Goal: Transaction & Acquisition: Purchase product/service

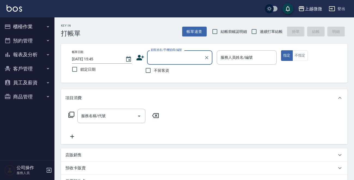
click at [161, 57] on input "顧客姓名/手機號碼/編號" at bounding box center [175, 58] width 52 height 10
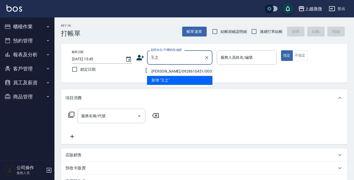
click at [169, 71] on li "[PERSON_NAME]/0928610451/0037" at bounding box center [179, 71] width 65 height 9
type input "[PERSON_NAME]/0928610451/0037"
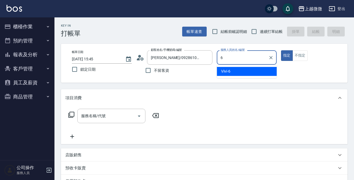
click at [239, 72] on div "Vivi -6" at bounding box center [247, 71] width 60 height 9
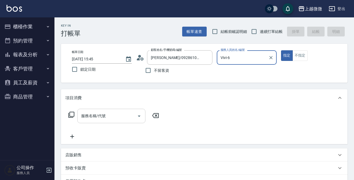
type input "Vivi-6"
click at [99, 115] on div "服務名稱/代號 服務名稱/代號" at bounding box center [111, 116] width 68 height 14
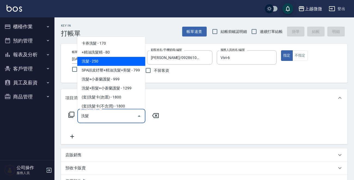
click at [108, 60] on span "洗髮 - 250" at bounding box center [111, 61] width 68 height 9
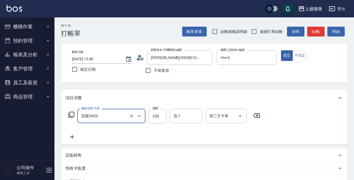
type input "洗髮(A03)"
type input "260"
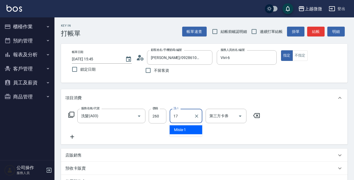
type input "Uly-17"
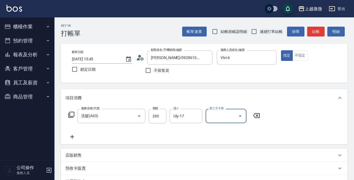
click at [72, 134] on icon at bounding box center [72, 137] width 14 height 7
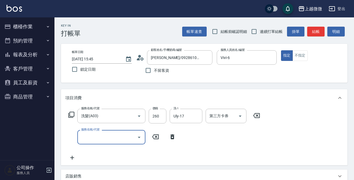
click at [87, 134] on div "服務名稱/代號 服務名稱/代號" at bounding box center [111, 137] width 68 height 14
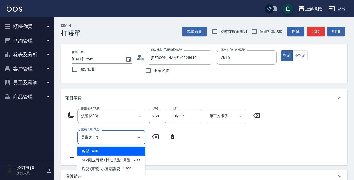
type input "剪髮(B02)"
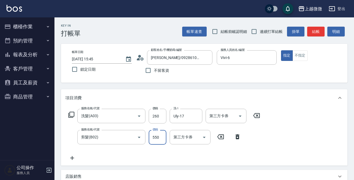
type input "550"
click at [69, 157] on icon at bounding box center [72, 158] width 14 height 7
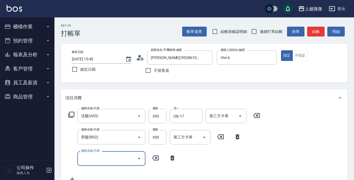
click at [101, 159] on input "服務名稱/代號" at bounding box center [107, 159] width 55 height 10
type input "染髮(D02)"
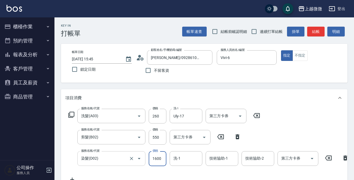
type input "1600"
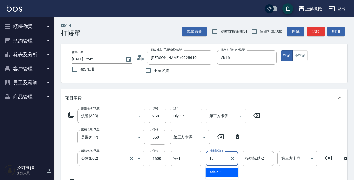
type input "Uly-17"
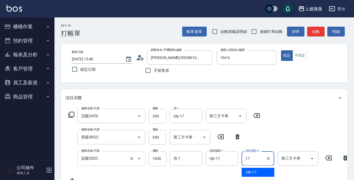
type input "Uly-17"
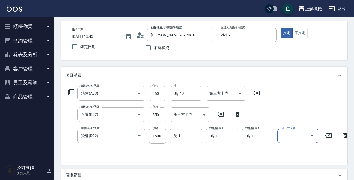
scroll to position [82, 0]
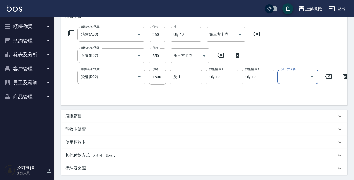
click at [70, 99] on icon at bounding box center [72, 98] width 14 height 7
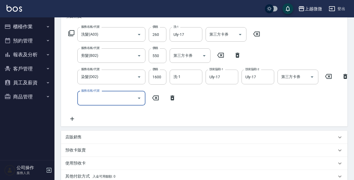
click at [85, 97] on div "服務名稱/代號 服務名稱/代號" at bounding box center [111, 98] width 68 height 14
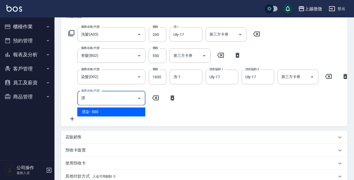
click at [105, 109] on span "漂染 - 500" at bounding box center [111, 112] width 68 height 9
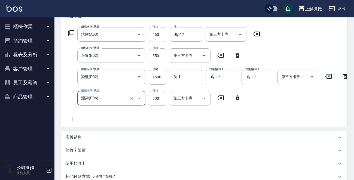
type input "漂染(D06)"
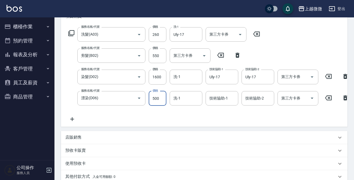
click at [74, 118] on icon at bounding box center [72, 119] width 14 height 7
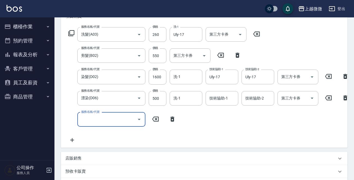
click at [94, 118] on div "服務名稱/代號 服務名稱/代號" at bounding box center [111, 119] width 68 height 14
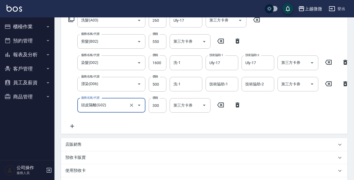
scroll to position [184, 0]
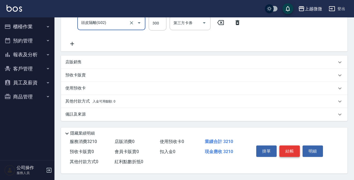
type input "頭皮隔離(G02)"
click at [289, 150] on button "結帳" at bounding box center [289, 151] width 20 height 11
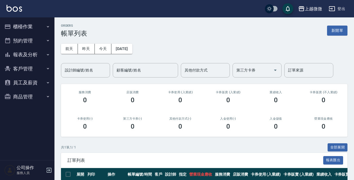
click at [32, 27] on button "櫃檯作業" at bounding box center [27, 27] width 50 height 14
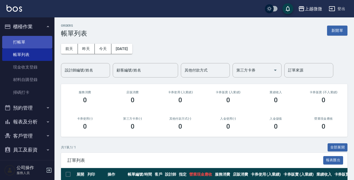
click at [27, 42] on link "打帳單" at bounding box center [27, 42] width 50 height 13
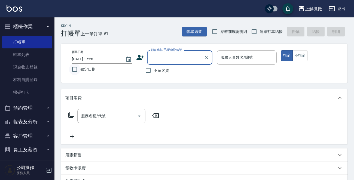
click at [75, 68] on input "鎖定日期" at bounding box center [74, 69] width 11 height 11
checkbox input "true"
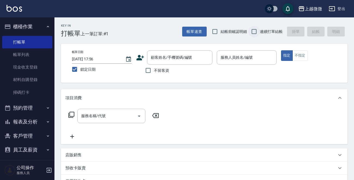
click at [256, 33] on input "連續打單結帳" at bounding box center [253, 31] width 11 height 11
checkbox input "true"
click at [185, 60] on div "顧客姓名/手機號碼/編號 顧客姓名/手機號碼/編號" at bounding box center [179, 57] width 65 height 14
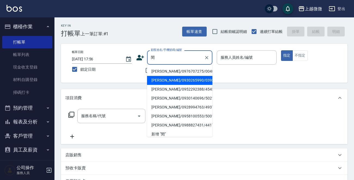
click at [173, 77] on li "[PERSON_NAME]/0930265990/0393" at bounding box center [179, 80] width 65 height 9
type input "[PERSON_NAME]/0930265990/0393"
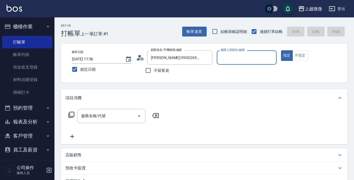
type input "Selin-5"
click at [111, 112] on input "服務名稱/代號" at bounding box center [107, 116] width 55 height 10
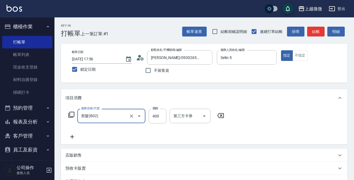
type input "剪髮(B02)"
type input "350"
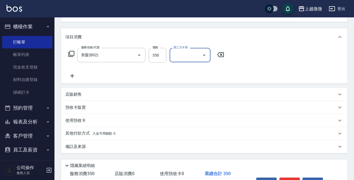
scroll to position [94, 0]
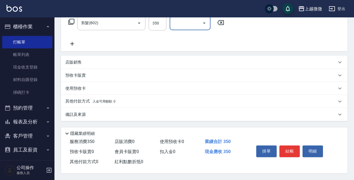
click at [81, 115] on p "備註及來源" at bounding box center [75, 115] width 20 height 6
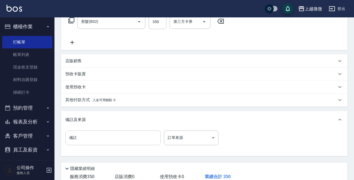
click at [83, 137] on input "備註" at bounding box center [112, 138] width 95 height 15
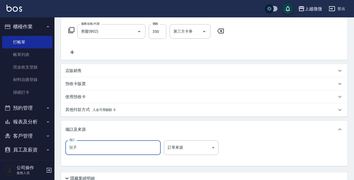
scroll to position [131, 0]
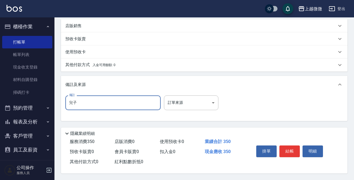
type input "兒子"
click at [289, 152] on button "結帳" at bounding box center [289, 151] width 20 height 11
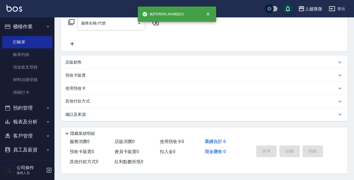
scroll to position [0, 0]
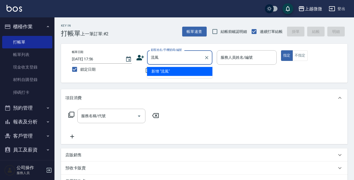
type input "流"
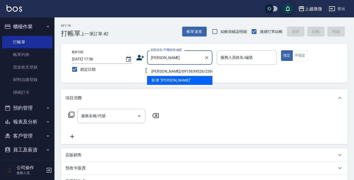
click at [165, 70] on li "[PERSON_NAME]/0915639526/2366" at bounding box center [179, 71] width 65 height 9
type input "[PERSON_NAME]/0915639526/2366"
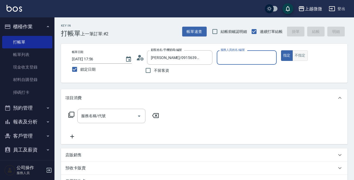
type input "Selin-5"
click at [107, 114] on input "服務名稱/代號" at bounding box center [107, 116] width 55 height 10
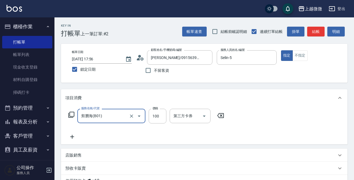
type input "剪瀏海(B01)"
drag, startPoint x: 71, startPoint y: 135, endPoint x: 76, endPoint y: 137, distance: 5.4
click at [76, 137] on icon at bounding box center [72, 137] width 14 height 7
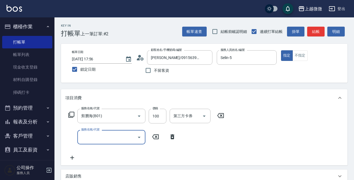
click at [99, 137] on input "服務名稱/代號" at bounding box center [107, 138] width 55 height 10
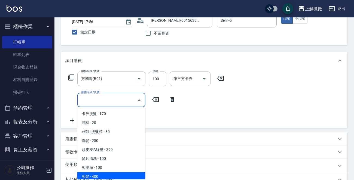
scroll to position [82, 0]
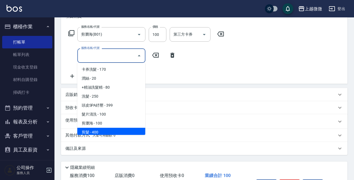
click at [64, 122] on div "使用預收卡 x18" at bounding box center [204, 121] width 286 height 15
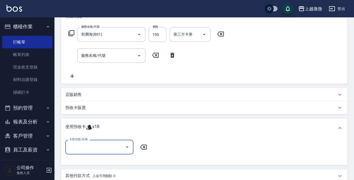
scroll to position [0, 0]
click at [94, 146] on input "卡券代號/名稱" at bounding box center [95, 147] width 55 height 10
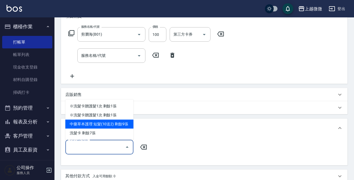
click at [102, 127] on div "中藥草本護理 短髮(10送2) 剩餘9張" at bounding box center [99, 124] width 68 height 9
type input "中藥草本護理 短髮(10送2)"
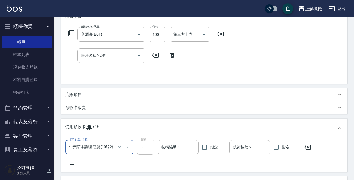
click at [71, 162] on icon at bounding box center [72, 164] width 14 height 7
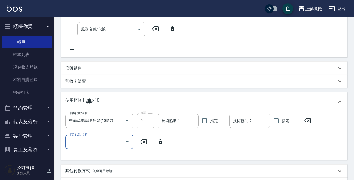
scroll to position [136, 0]
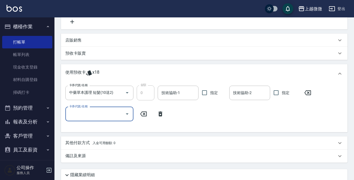
click at [88, 117] on input "卡券代號/名稱" at bounding box center [95, 114] width 55 height 10
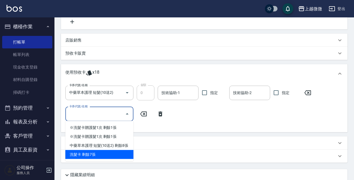
click at [107, 152] on div "洗髮卡 剩餘7張" at bounding box center [99, 154] width 68 height 9
type input "洗髮卡"
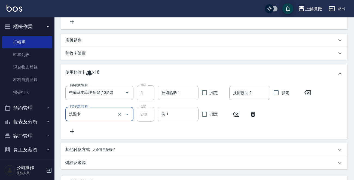
click at [182, 92] on input "技術協助-1" at bounding box center [178, 93] width 36 height 10
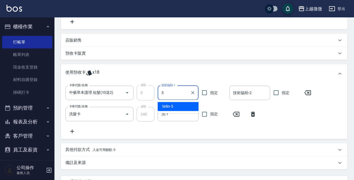
click at [178, 106] on div "Selin -5" at bounding box center [178, 106] width 41 height 9
type input "Selin-5"
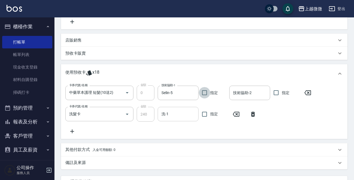
click at [177, 111] on input "洗-1" at bounding box center [178, 114] width 36 height 10
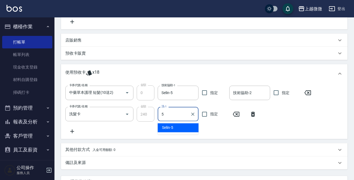
click at [177, 128] on div "Selin -5" at bounding box center [178, 127] width 41 height 9
type input "Selin-5"
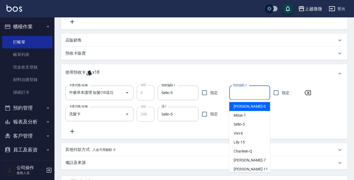
click at [241, 96] on input "技術協助-2" at bounding box center [250, 93] width 36 height 10
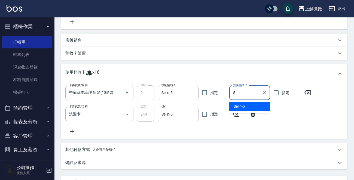
click at [245, 109] on div "Selin -5" at bounding box center [249, 106] width 41 height 9
type input "Selin-5"
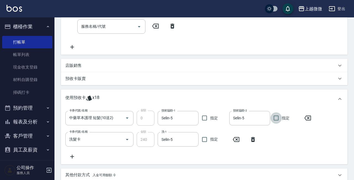
scroll to position [27, 0]
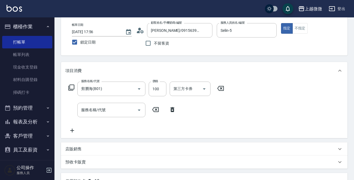
click at [174, 110] on icon at bounding box center [173, 109] width 14 height 7
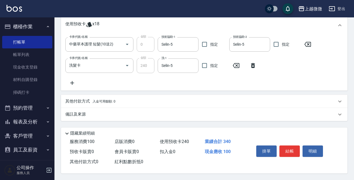
scroll to position [165, 0]
click at [294, 150] on button "結帳" at bounding box center [289, 151] width 20 height 11
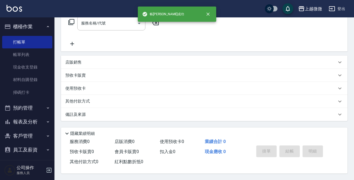
scroll to position [0, 0]
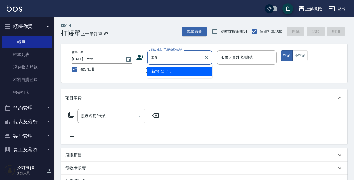
type input "陽"
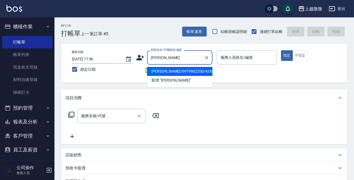
click at [164, 68] on li "[PERSON_NAME]/0979902200/4263" at bounding box center [179, 71] width 65 height 9
type input "[PERSON_NAME]/0979902200/4263"
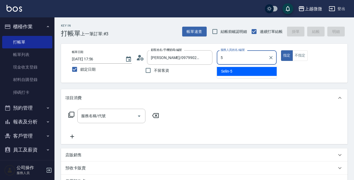
click at [226, 71] on span "Selin -5" at bounding box center [226, 72] width 11 height 6
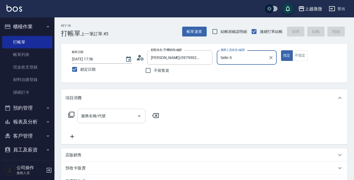
type input "Selin-5"
click at [119, 120] on input "服務名稱/代號" at bounding box center [107, 116] width 55 height 10
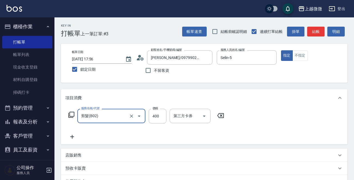
type input "剪髮(B02)"
type input "350"
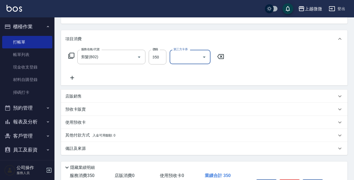
scroll to position [94, 0]
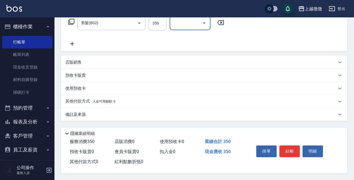
click at [78, 116] on p "備註及來源" at bounding box center [75, 115] width 20 height 6
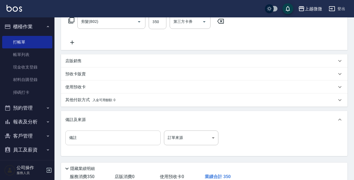
click at [83, 133] on input "備註" at bounding box center [112, 138] width 95 height 15
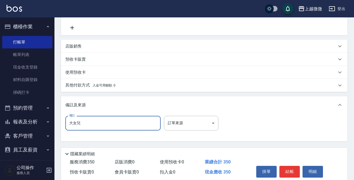
scroll to position [131, 0]
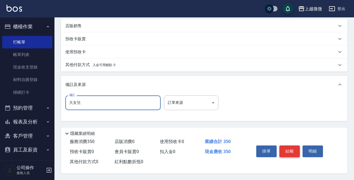
type input "大女兒"
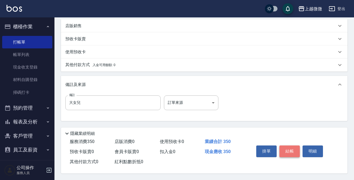
click at [288, 149] on button "結帳" at bounding box center [289, 151] width 20 height 11
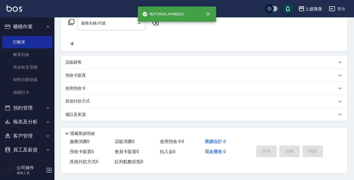
scroll to position [0, 0]
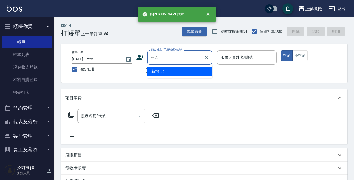
type input "[PERSON_NAME]"
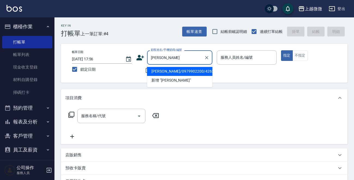
click at [172, 69] on li "[PERSON_NAME]/0979902200/4263" at bounding box center [179, 71] width 65 height 9
type input "[PERSON_NAME]/0979902200/4263"
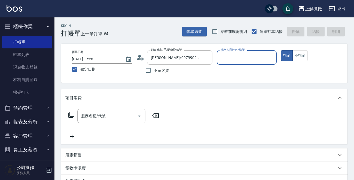
click at [235, 56] on input "服務人員姓名/編號" at bounding box center [246, 58] width 55 height 10
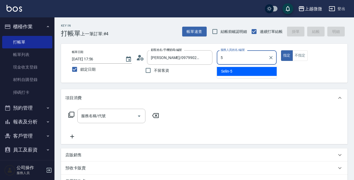
click at [234, 71] on div "Selin -5" at bounding box center [247, 71] width 60 height 9
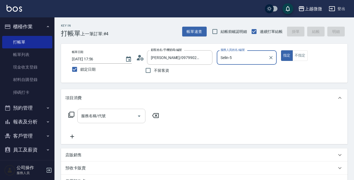
type input "Selin-5"
click at [115, 115] on input "服務名稱/代號" at bounding box center [107, 116] width 55 height 10
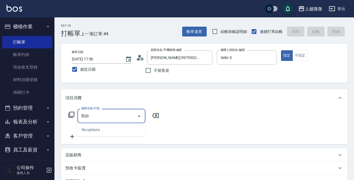
type input "剪"
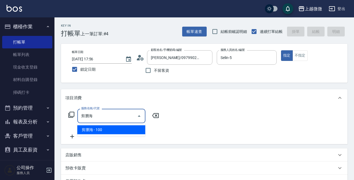
click at [98, 128] on span "剪瀏海 - 100" at bounding box center [111, 130] width 68 height 9
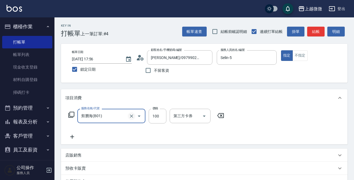
scroll to position [54, 0]
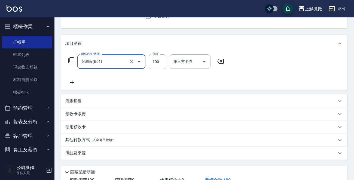
type input "剪瀏海(B01)"
click at [79, 155] on p "備註及來源" at bounding box center [75, 154] width 20 height 6
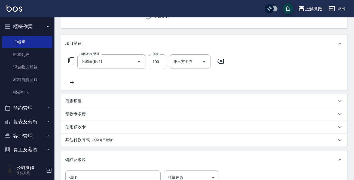
scroll to position [82, 0]
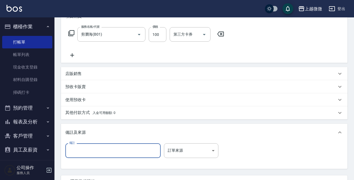
click at [90, 152] on input "備註" at bounding box center [112, 150] width 95 height 15
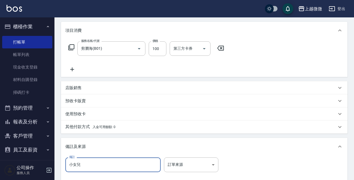
scroll to position [131, 0]
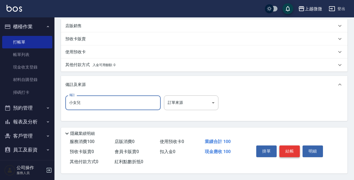
type input "小女兒"
click at [285, 146] on button "結帳" at bounding box center [289, 151] width 20 height 11
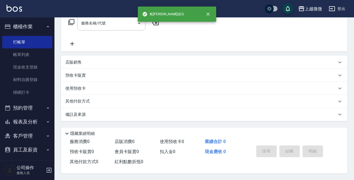
scroll to position [0, 0]
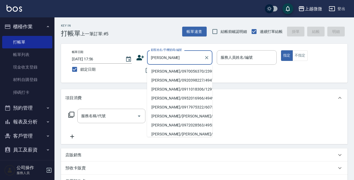
click at [166, 71] on li "[PERSON_NAME]/0970056370/2395" at bounding box center [179, 71] width 65 height 9
type input "[PERSON_NAME]/0970056370/2395"
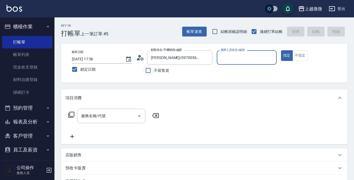
type input "[PERSON_NAME]-7"
click at [113, 111] on input "服務名稱/代號" at bounding box center [107, 116] width 55 height 10
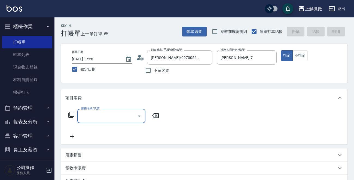
click at [116, 119] on input "服務名稱/代號" at bounding box center [107, 116] width 55 height 10
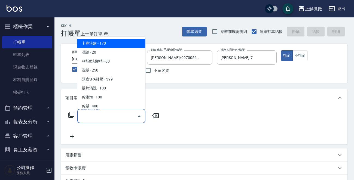
click at [109, 121] on input "服務名稱/代號" at bounding box center [107, 116] width 55 height 10
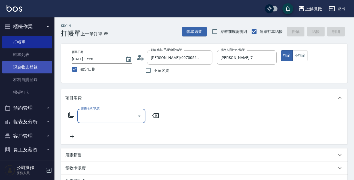
click at [20, 60] on link "帳單列表" at bounding box center [27, 54] width 50 height 13
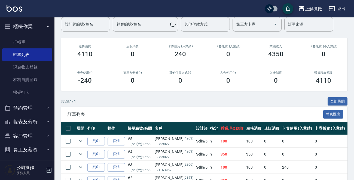
scroll to position [82, 0]
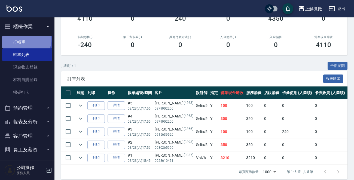
click at [22, 39] on link "打帳單" at bounding box center [27, 42] width 50 height 13
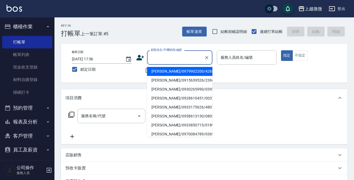
click at [161, 56] on input "顧客姓名/手機號碼/編號" at bounding box center [175, 58] width 52 height 10
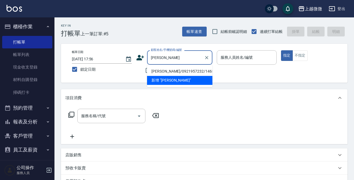
click at [168, 71] on li "[PERSON_NAME]/0921957232/1465" at bounding box center [179, 71] width 65 height 9
type input "[PERSON_NAME]/0921957232/1465"
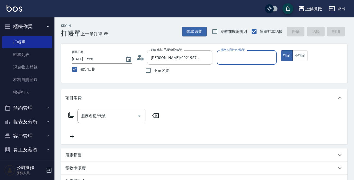
type input "Selin-5"
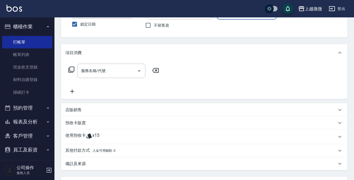
scroll to position [82, 0]
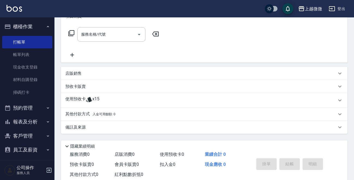
click at [79, 99] on p "使用預收卡" at bounding box center [75, 100] width 20 height 8
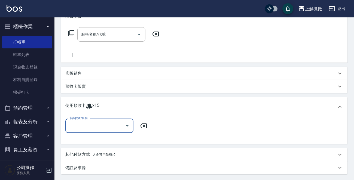
scroll to position [0, 0]
click at [89, 123] on input "卡券代號/名稱" at bounding box center [95, 126] width 55 height 10
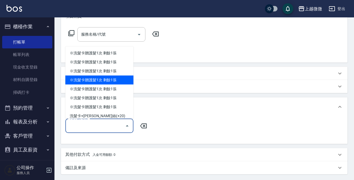
scroll to position [4, 0]
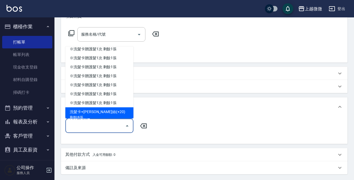
click at [113, 112] on div "洗髮卡+[PERSON_NAME]絲(+20) 剩餘8張" at bounding box center [99, 115] width 68 height 15
type input "洗髮卡+[PERSON_NAME]絲(+20)"
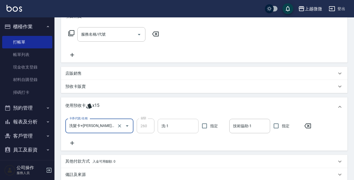
click at [181, 126] on input "洗-1" at bounding box center [178, 126] width 36 height 10
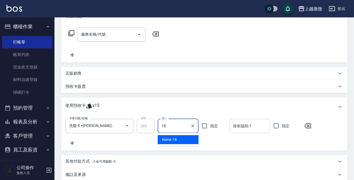
type input "18"
click at [243, 124] on div "技術協助-1 技術協助-1" at bounding box center [249, 126] width 41 height 14
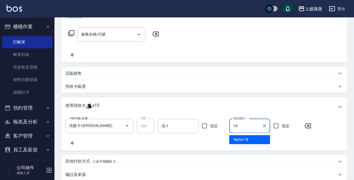
click at [245, 137] on span "Nana -18" at bounding box center [241, 140] width 15 height 6
type input "Nana-18"
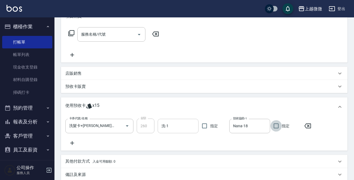
click at [169, 128] on input "洗-1" at bounding box center [178, 126] width 36 height 10
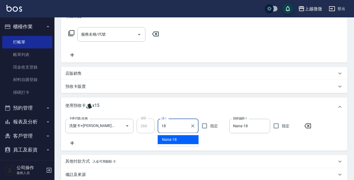
click at [173, 138] on span "Nana -18" at bounding box center [169, 140] width 15 height 6
type input "Nana-18"
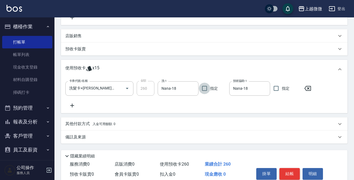
scroll to position [143, 0]
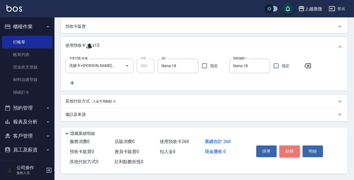
click at [291, 148] on button "結帳" at bounding box center [289, 151] width 20 height 11
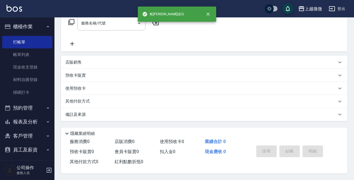
scroll to position [0, 0]
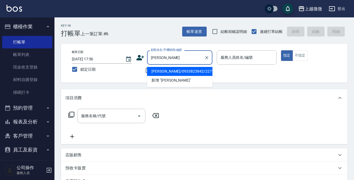
click at [171, 73] on li "[PERSON_NAME]/0933823842/2271" at bounding box center [179, 71] width 65 height 9
type input "[PERSON_NAME]/0933823842/2271"
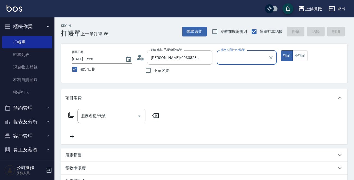
type input "Vivi-6"
click at [105, 113] on input "服務名稱/代號" at bounding box center [107, 116] width 55 height 10
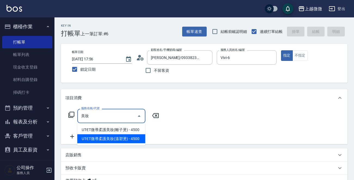
click at [116, 138] on span "UT-ET微導柔護美妝(溫塑燙) - 4500" at bounding box center [111, 139] width 68 height 9
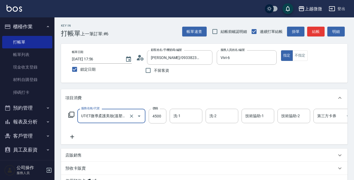
type input "UT-ET微導柔護美妝(溫塑燙)(C16)"
type input "4000"
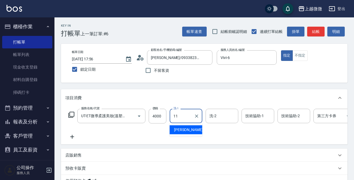
type input "[PERSON_NAME]-11"
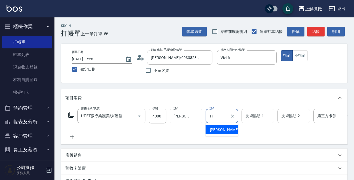
type input "[PERSON_NAME]-11"
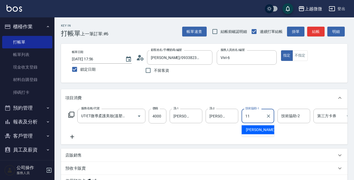
type input "[PERSON_NAME]-11"
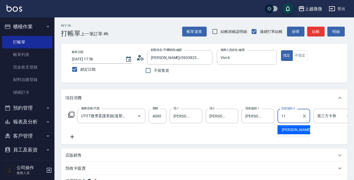
type input "[PERSON_NAME]-11"
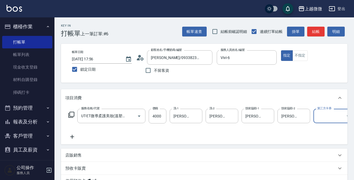
click at [73, 136] on icon at bounding box center [72, 137] width 14 height 7
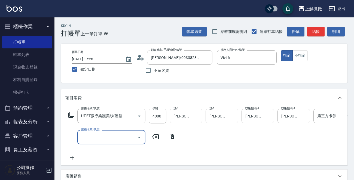
click at [93, 136] on div "服務名稱/代號 服務名稱/代號" at bounding box center [111, 137] width 68 height 14
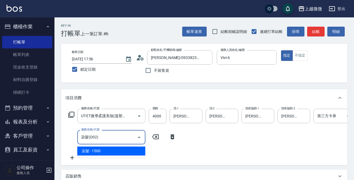
type input "染髮(D02)"
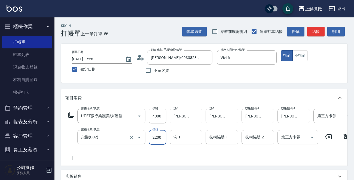
type input "2200"
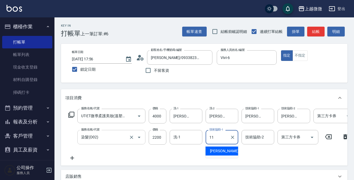
type input "[PERSON_NAME]-11"
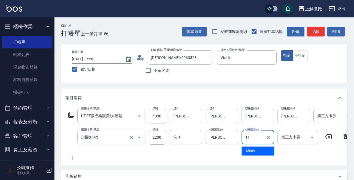
type input "[PERSON_NAME]-11"
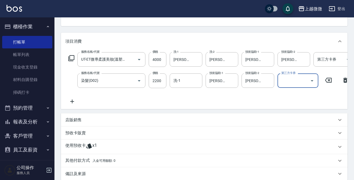
scroll to position [109, 0]
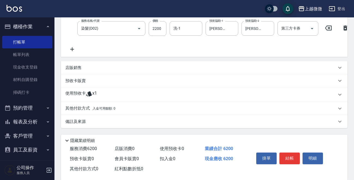
click at [75, 97] on p "使用預收卡" at bounding box center [75, 95] width 20 height 8
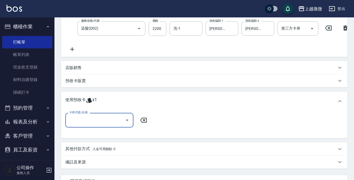
scroll to position [0, 0]
click at [87, 124] on input "卡券代號/名稱" at bounding box center [95, 120] width 55 height 10
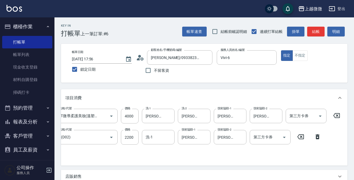
click at [337, 114] on icon at bounding box center [337, 115] width 14 height 7
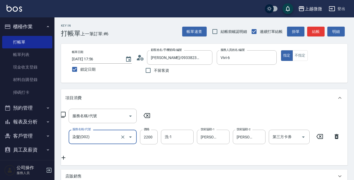
click at [337, 136] on icon at bounding box center [337, 136] width 14 height 7
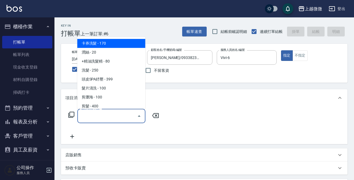
click at [114, 115] on input "服務名稱/代號" at bounding box center [107, 116] width 55 height 10
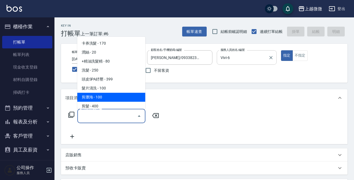
click at [251, 58] on input "Vivi-6" at bounding box center [242, 58] width 47 height 10
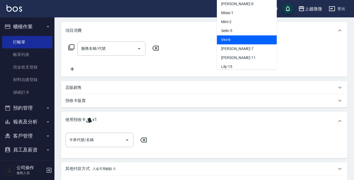
scroll to position [82, 0]
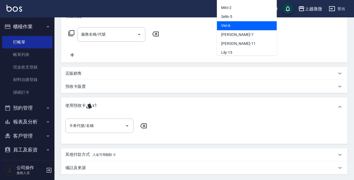
click at [78, 84] on p "預收卡販賣" at bounding box center [75, 87] width 20 height 6
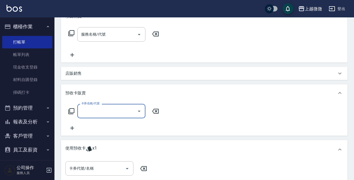
scroll to position [0, 0]
click at [102, 112] on input "卡券名稱/代號" at bounding box center [107, 111] width 55 height 10
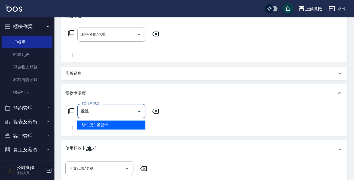
click at [110, 121] on span "酸性蛋白護髮卡" at bounding box center [111, 125] width 68 height 9
type input "酸性蛋白護髮卡(J07)"
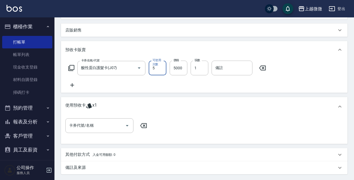
scroll to position [71, 0]
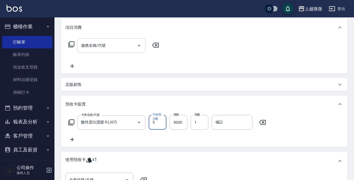
click at [110, 45] on input "服務名稱/代號" at bounding box center [107, 46] width 55 height 10
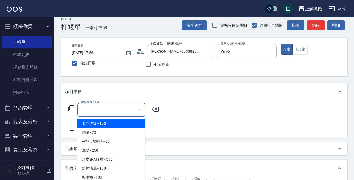
scroll to position [0, 0]
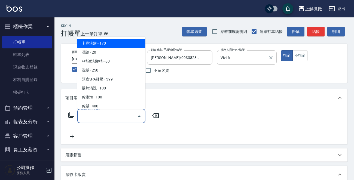
click at [245, 60] on input "Vivi-6" at bounding box center [242, 58] width 47 height 10
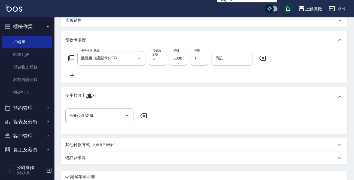
scroll to position [179, 0]
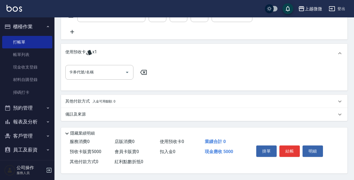
click at [74, 100] on p "其他付款方式 入金可用餘額: 0" at bounding box center [90, 102] width 50 height 6
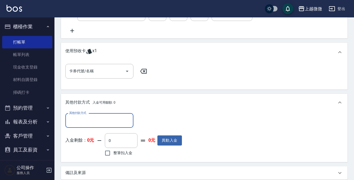
scroll to position [0, 0]
click at [83, 124] on input "其他付款方式" at bounding box center [99, 121] width 63 height 10
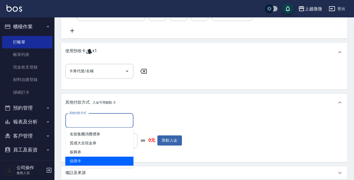
click at [85, 158] on span "信用卡" at bounding box center [99, 161] width 68 height 9
type input "信用卡"
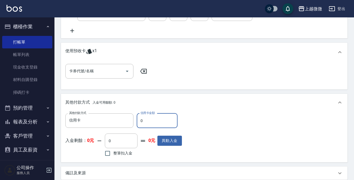
click at [157, 120] on input "0" at bounding box center [157, 121] width 41 height 15
drag, startPoint x: 94, startPoint y: 118, endPoint x: 90, endPoint y: 117, distance: 4.0
click at [90, 117] on div "其他付款方式 信用卡 其他付款方式 信用卡金額 0 信用卡金額" at bounding box center [123, 121] width 117 height 15
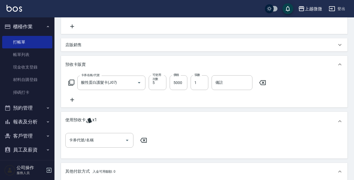
scroll to position [239, 0]
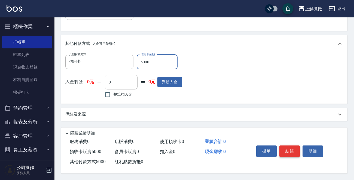
type input "5000"
click at [291, 149] on button "結帳" at bounding box center [289, 151] width 20 height 11
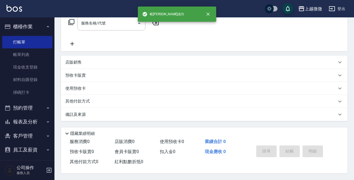
scroll to position [0, 0]
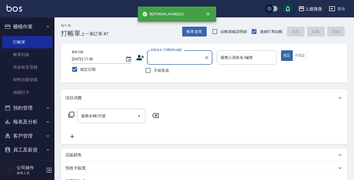
click at [177, 56] on input "顧客姓名/手機號碼/編號" at bounding box center [175, 58] width 52 height 10
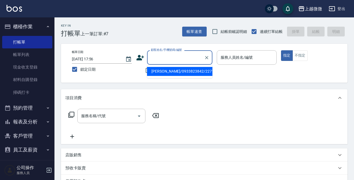
click at [168, 71] on li "[PERSON_NAME]/0933823842/2271" at bounding box center [179, 71] width 65 height 9
type input "[PERSON_NAME]/0933823842/2271"
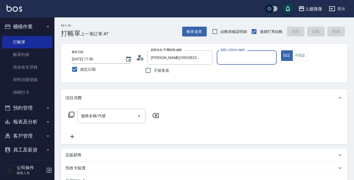
type input "Vivi-6"
click at [83, 117] on div "服務名稱/代號 服務名稱/代號" at bounding box center [111, 116] width 68 height 14
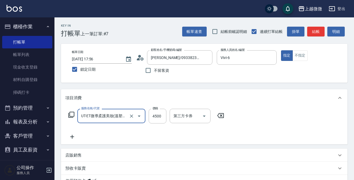
type input "UT-ET微導柔護美妝(溫塑燙)(C16)"
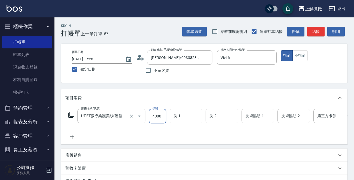
type input "4000"
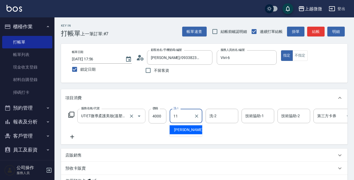
type input "[PERSON_NAME]-11"
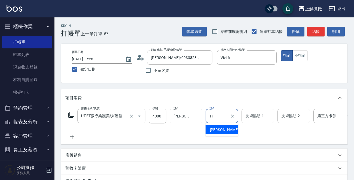
type input "[PERSON_NAME]-11"
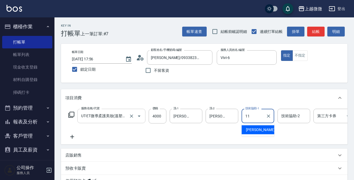
type input "[PERSON_NAME]-11"
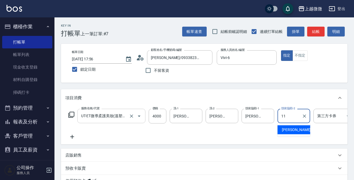
type input "[PERSON_NAME]-11"
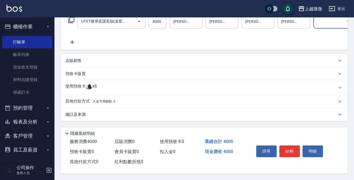
scroll to position [100, 0]
drag, startPoint x: 74, startPoint y: 85, endPoint x: 75, endPoint y: 95, distance: 10.4
click at [74, 85] on p "使用預收卡" at bounding box center [75, 88] width 20 height 8
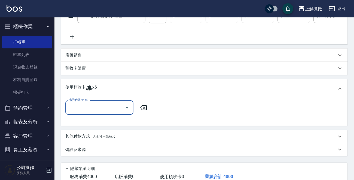
scroll to position [0, 0]
click at [82, 115] on div "卡券代號/名稱" at bounding box center [99, 107] width 68 height 14
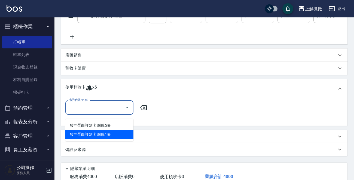
click at [95, 135] on div "酸性蛋白護髮卡 剩餘1張" at bounding box center [99, 134] width 68 height 9
type input "酸性蛋白護髮卡"
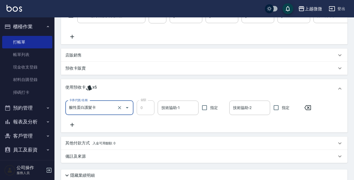
click at [71, 128] on icon at bounding box center [72, 125] width 14 height 7
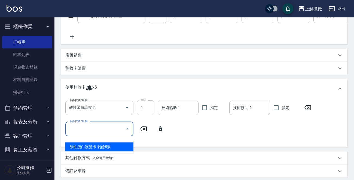
click at [94, 131] on input "卡券代號/名稱" at bounding box center [95, 129] width 55 height 10
drag, startPoint x: 106, startPoint y: 145, endPoint x: 123, endPoint y: 143, distance: 16.1
click at [106, 145] on div "酸性蛋白護髮卡 剩餘5張" at bounding box center [99, 147] width 68 height 9
type input "酸性蛋白護髮卡"
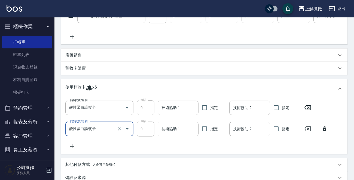
click at [173, 108] on input "技術協助-1" at bounding box center [178, 108] width 36 height 10
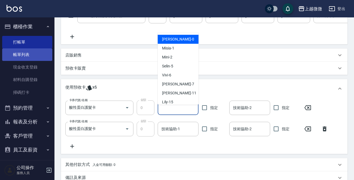
click at [25, 55] on link "帳單列表" at bounding box center [27, 54] width 50 height 13
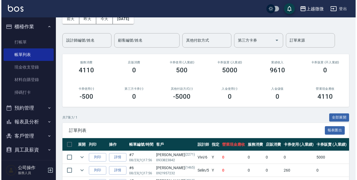
scroll to position [117, 0]
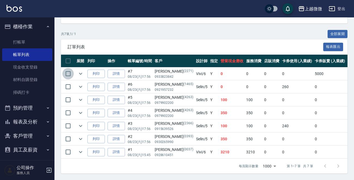
click at [68, 69] on input "checkbox" at bounding box center [67, 73] width 11 height 11
checkbox input "true"
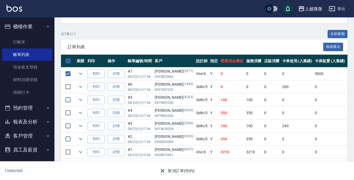
click at [176, 169] on button "取消訂單(預約)" at bounding box center [176, 171] width 39 height 10
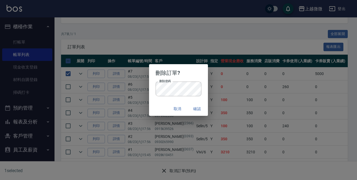
click at [159, 107] on div "取消 確認" at bounding box center [178, 109] width 59 height 14
click at [200, 109] on button "確認" at bounding box center [196, 109] width 17 height 10
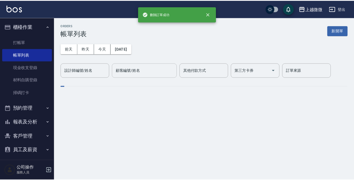
scroll to position [0, 0]
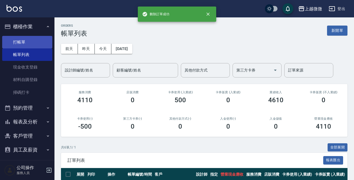
click at [27, 41] on link "打帳單" at bounding box center [27, 42] width 50 height 13
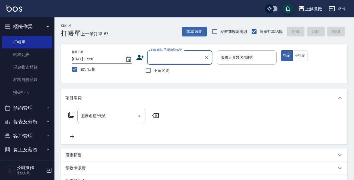
click at [174, 55] on input "顧客姓名/手機號碼/編號" at bounding box center [175, 58] width 52 height 10
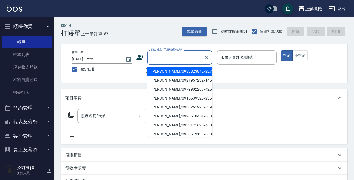
type input "X"
click at [197, 68] on li "[PERSON_NAME]/0933823842/2271" at bounding box center [179, 71] width 65 height 9
type input "[PERSON_NAME]/0933823842/2271"
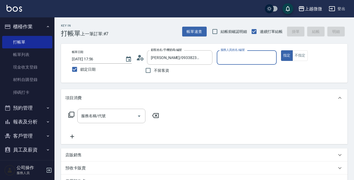
type input "Vivi-6"
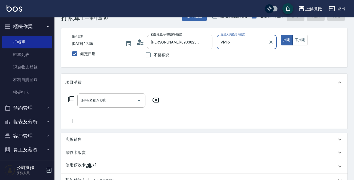
scroll to position [82, 0]
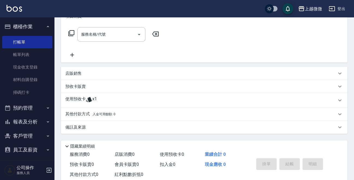
click at [75, 97] on p "使用預收卡" at bounding box center [75, 100] width 20 height 8
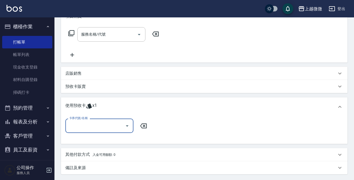
scroll to position [0, 0]
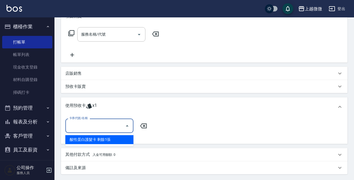
click at [95, 124] on input "卡券代號/名稱" at bounding box center [95, 126] width 55 height 10
click at [93, 139] on div "酸性蛋白護髮卡 剩餘1張" at bounding box center [99, 139] width 68 height 9
type input "酸性蛋白護髮卡"
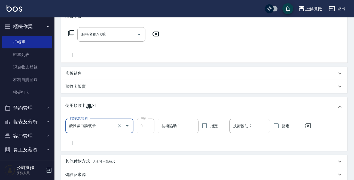
click at [73, 87] on p "預收卡販賣" at bounding box center [75, 87] width 20 height 6
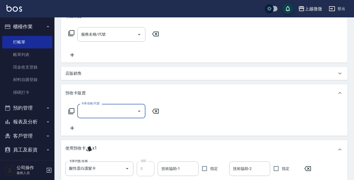
click at [97, 103] on label "卡券名稱/代號" at bounding box center [90, 104] width 18 height 4
click at [97, 106] on input "卡券名稱/代號" at bounding box center [107, 111] width 55 height 10
click at [98, 110] on input "卡券名稱/代號" at bounding box center [107, 111] width 55 height 10
type input "N"
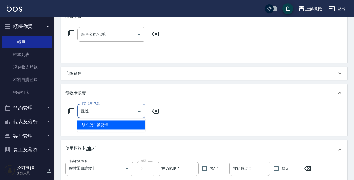
type input "酸性蛋白護髮卡(J07)"
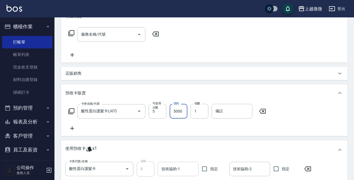
click at [179, 174] on div "技術協助-1" at bounding box center [178, 169] width 41 height 14
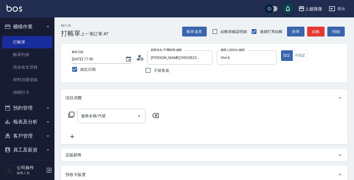
scroll to position [73, 0]
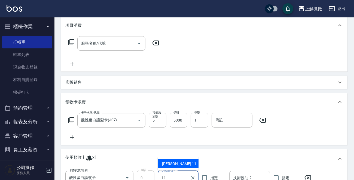
click at [176, 164] on span "[PERSON_NAME] -11" at bounding box center [179, 164] width 34 height 6
type input "[PERSON_NAME]-11"
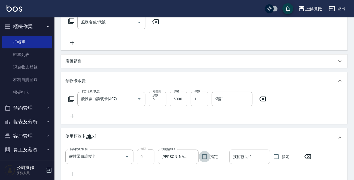
scroll to position [103, 0]
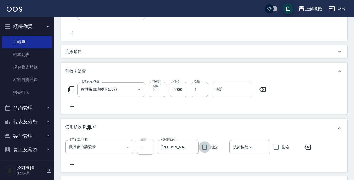
click at [248, 149] on div "技術協助-2 技術協助-2" at bounding box center [249, 147] width 41 height 14
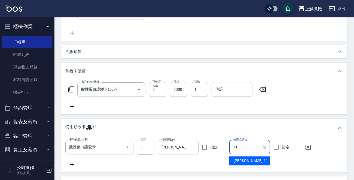
click at [247, 162] on span "[PERSON_NAME] -11" at bounding box center [251, 161] width 34 height 6
type input "[PERSON_NAME]-11"
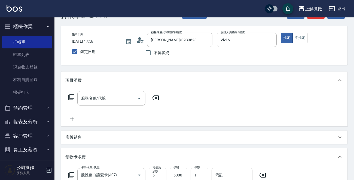
scroll to position [27, 0]
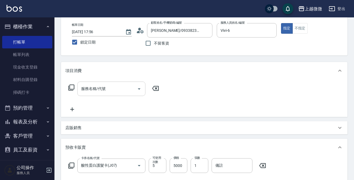
click at [99, 92] on input "服務名稱/代號" at bounding box center [107, 89] width 55 height 10
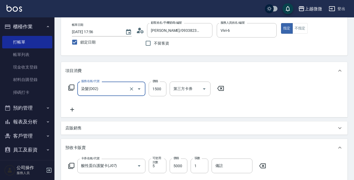
type input "染髮(D02)"
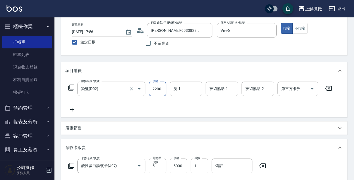
type input "2200"
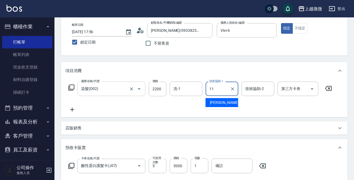
type input "[PERSON_NAME]-11"
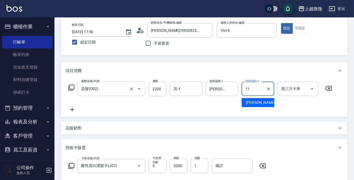
type input "[PERSON_NAME]-11"
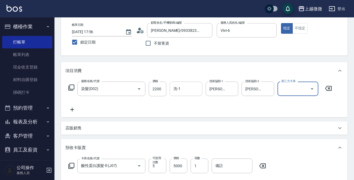
click at [181, 88] on input "洗-1" at bounding box center [186, 89] width 28 height 10
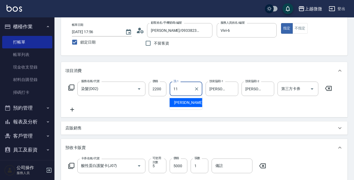
click at [192, 101] on div "[PERSON_NAME] -11" at bounding box center [186, 102] width 33 height 9
type input "[PERSON_NAME]-11"
click at [75, 109] on icon at bounding box center [72, 109] width 14 height 7
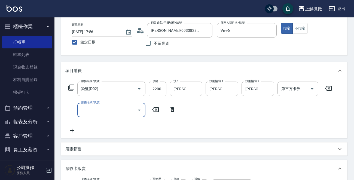
click at [96, 109] on input "服務名稱/代號" at bounding box center [107, 110] width 55 height 10
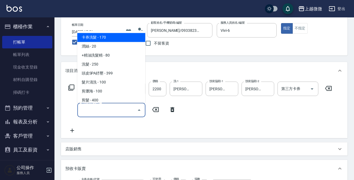
type input "ㄑ"
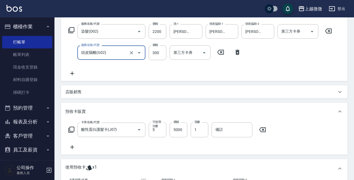
scroll to position [71, 0]
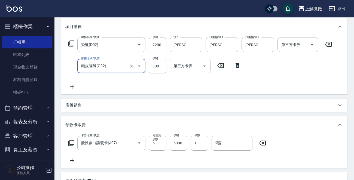
type input "頭皮隔離(G02)"
click at [73, 86] on icon at bounding box center [72, 87] width 14 height 7
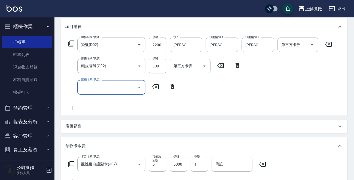
click at [108, 91] on input "服務名稱/代號" at bounding box center [107, 87] width 55 height 10
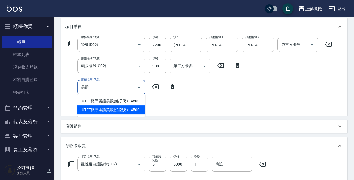
click at [121, 108] on span "UT-ET微導柔護美妝(溫塑燙) - 4500" at bounding box center [111, 110] width 68 height 9
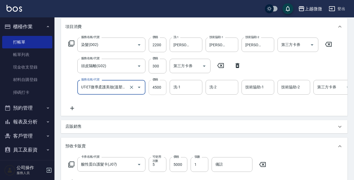
type input "UT-ET微導柔護美妝(溫塑燙)(C16)"
click at [160, 90] on input "4500" at bounding box center [158, 87] width 18 height 15
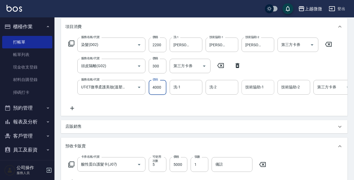
type input "4000"
click at [261, 88] on div "技術協助-1 技術協助-1" at bounding box center [258, 87] width 33 height 14
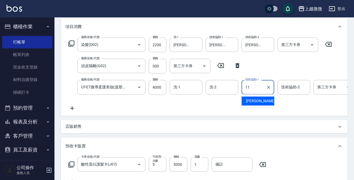
click at [256, 100] on span "[PERSON_NAME] -11" at bounding box center [263, 101] width 34 height 6
type input "[PERSON_NAME]-11"
click at [288, 88] on div "技術協助-2 技術協助-2" at bounding box center [293, 87] width 33 height 14
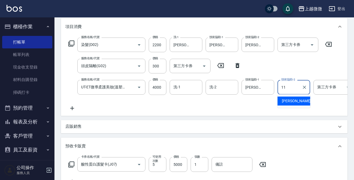
click at [291, 100] on span "[PERSON_NAME] -11" at bounding box center [299, 101] width 34 height 6
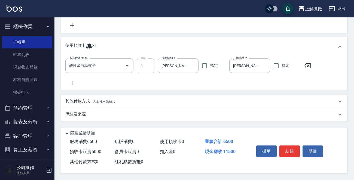
scroll to position [233, 0]
type input "[PERSON_NAME]-11"
click at [78, 100] on p "其他付款方式 入金可用餘額: 0" at bounding box center [90, 102] width 50 height 6
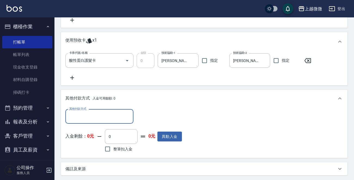
scroll to position [0, 0]
click at [91, 121] on input "其他付款方式" at bounding box center [99, 117] width 63 height 10
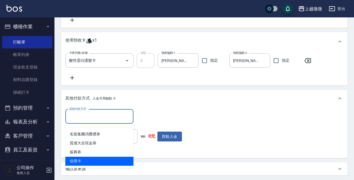
click at [92, 161] on span "信用卡" at bounding box center [99, 161] width 68 height 9
type input "信用卡"
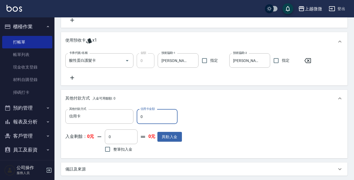
click at [157, 119] on input "0" at bounding box center [157, 116] width 41 height 15
drag, startPoint x: 163, startPoint y: 119, endPoint x: 95, endPoint y: 119, distance: 68.1
click at [95, 120] on div "其他付款方式 信用卡 其他付款方式 信用卡金額 0 信用卡金額" at bounding box center [123, 116] width 117 height 15
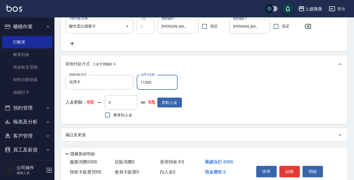
scroll to position [293, 0]
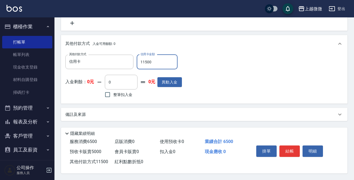
click at [157, 63] on input "11500" at bounding box center [157, 62] width 41 height 15
drag, startPoint x: 167, startPoint y: 61, endPoint x: 118, endPoint y: 61, distance: 49.0
click at [118, 61] on div "其他付款方式 信用卡 其他付款方式 信用卡金額 11500 信用卡金額" at bounding box center [123, 62] width 117 height 15
type input "11500"
click at [294, 150] on button "結帳" at bounding box center [289, 151] width 20 height 11
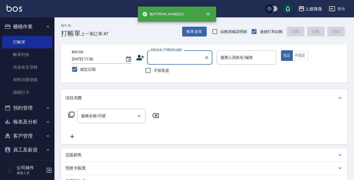
scroll to position [0, 0]
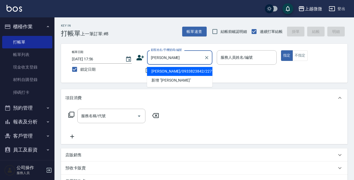
click at [179, 68] on li "[PERSON_NAME]/0933823842/2271" at bounding box center [179, 71] width 65 height 9
type input "[PERSON_NAME]/0933823842/2271"
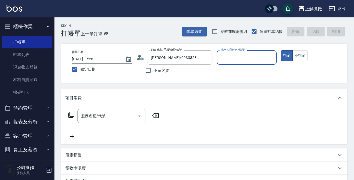
type input "Vivi-6"
click at [90, 118] on div "服務名稱/代號 服務名稱/代號" at bounding box center [111, 116] width 68 height 14
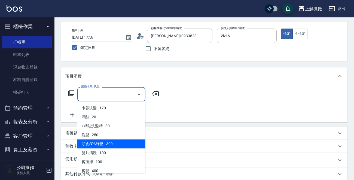
scroll to position [54, 0]
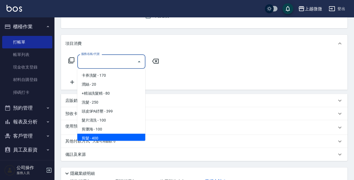
click at [67, 124] on p "使用預收卡" at bounding box center [75, 128] width 20 height 8
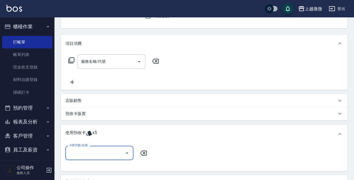
scroll to position [0, 0]
click at [95, 154] on input "卡券代號/名稱" at bounding box center [95, 153] width 55 height 10
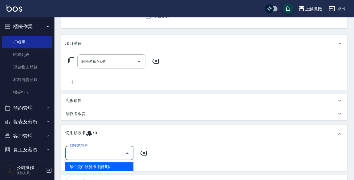
click at [99, 166] on div "酸性蛋白護髮卡 剩餘5張" at bounding box center [99, 167] width 68 height 9
type input "酸性蛋白護髮卡"
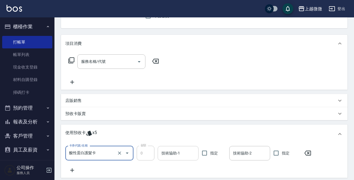
click at [175, 153] on input "技術協助-1" at bounding box center [178, 154] width 36 height 10
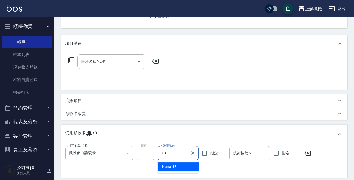
click at [174, 168] on span "Nana -18" at bounding box center [169, 167] width 15 height 6
type input "Nana-18"
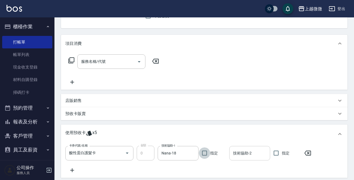
click at [245, 155] on input "技術協助-2" at bounding box center [250, 154] width 36 height 10
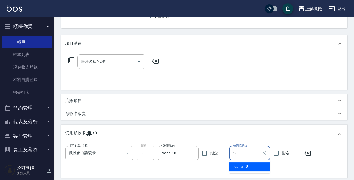
click at [244, 167] on span "Nana -18" at bounding box center [241, 167] width 15 height 6
type input "Nana-18"
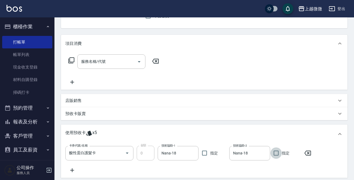
scroll to position [109, 0]
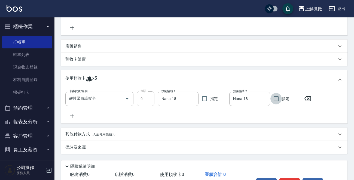
click at [74, 147] on p "備註及來源" at bounding box center [75, 148] width 20 height 6
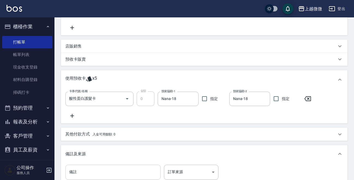
click at [89, 168] on input "備註" at bounding box center [112, 172] width 95 height 15
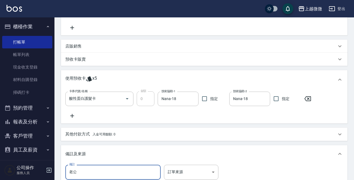
type input "老"
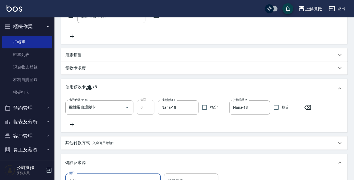
scroll to position [180, 0]
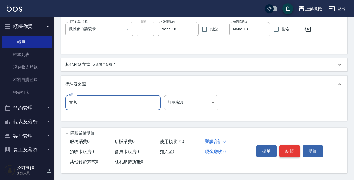
type input "女兒"
click at [288, 148] on button "結帳" at bounding box center [289, 151] width 20 height 11
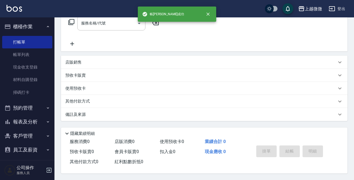
scroll to position [0, 0]
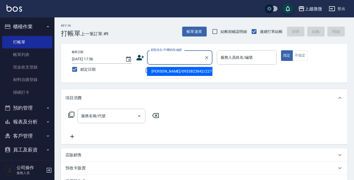
click at [175, 57] on input "顧客姓名/手機號碼/編號" at bounding box center [175, 58] width 52 height 10
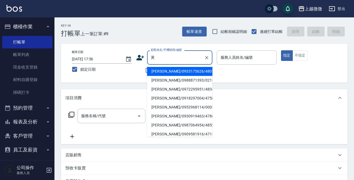
click at [162, 72] on li "[PERSON_NAME]/0933175626/4801" at bounding box center [179, 71] width 65 height 9
type input "[PERSON_NAME]/0933175626/4801"
drag, startPoint x: 161, startPoint y: 57, endPoint x: 127, endPoint y: 57, distance: 34.3
click at [127, 57] on div "帳單日期 [DATE] 17:56 鎖定日期 顧客姓名/手機號碼/編號 [PERSON_NAME]/0933175626/4801 顧客姓名/手機號碼/編號 …" at bounding box center [204, 63] width 273 height 26
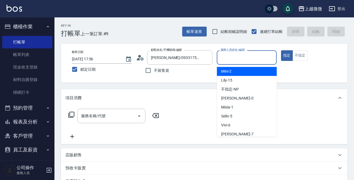
click at [252, 54] on input "服務人員姓名/編號" at bounding box center [246, 58] width 55 height 10
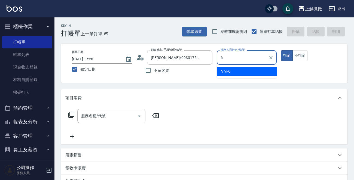
click at [249, 69] on div "Vivi -6" at bounding box center [247, 71] width 60 height 9
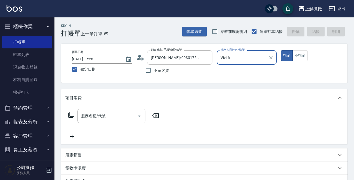
type input "Vivi-6"
click at [99, 112] on input "服務名稱/代號" at bounding box center [107, 116] width 55 height 10
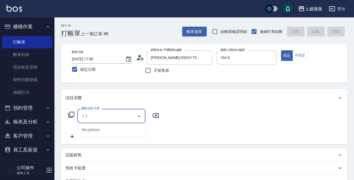
type input "熱"
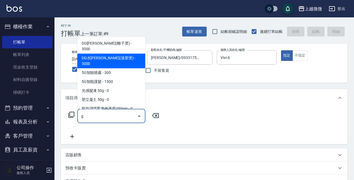
click at [120, 59] on span "DG水[PERSON_NAME](溫塑燙) - 3000" at bounding box center [111, 61] width 68 height 15
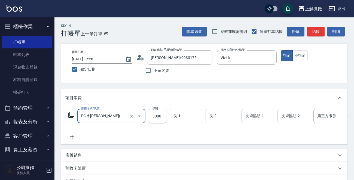
type input "DG水[PERSON_NAME](溫塑燙)(C08)"
type input "3500"
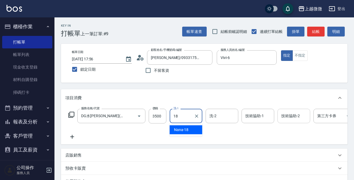
type input "Nana-18"
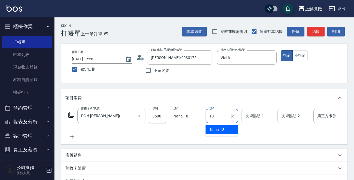
type input "Nana-18"
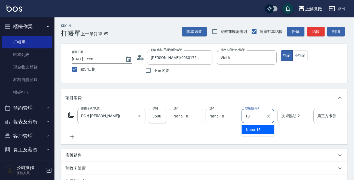
type input "Nana-18"
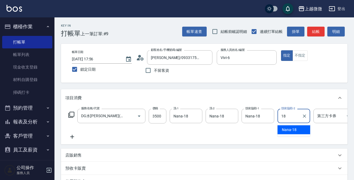
type input "Nana-18"
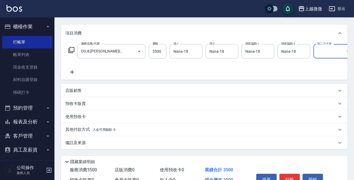
scroll to position [99, 0]
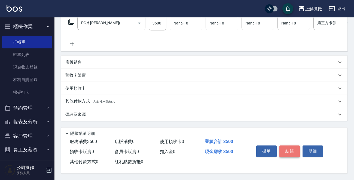
click at [292, 152] on button "結帳" at bounding box center [289, 151] width 20 height 11
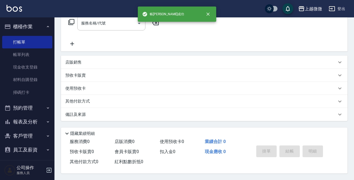
scroll to position [0, 0]
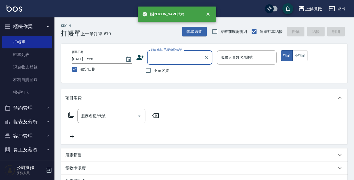
drag, startPoint x: 18, startPoint y: 50, endPoint x: 80, endPoint y: 78, distance: 67.5
click at [19, 50] on link "帳單列表" at bounding box center [27, 54] width 50 height 13
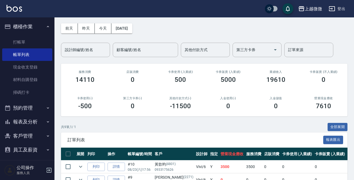
scroll to position [82, 0]
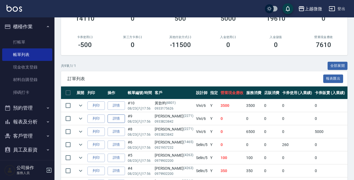
click at [116, 116] on link "詳情" at bounding box center [116, 119] width 17 height 8
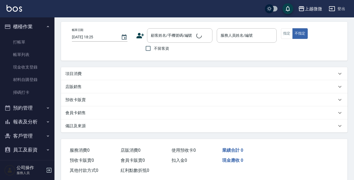
type input "[DATE] 17:56"
type input "Vivi-6"
type input "女兒"
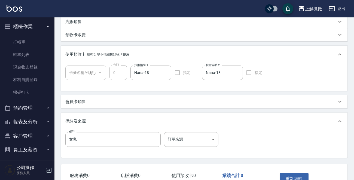
type input "[PERSON_NAME]/0933823842/2271"
type input "酸性蛋白護髮卡(1/1)"
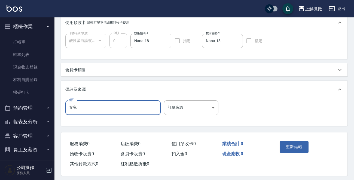
drag, startPoint x: 90, startPoint y: 110, endPoint x: 35, endPoint y: 110, distance: 55.0
click at [35, 110] on div "上越微微 登出 櫃檯作業 打帳單 帳單列表 現金收支登錄 材料自購登錄 掃碼打卡 預約管理 預約管理 單日預約紀錄 單週預約紀錄 報表及分析 報表目錄 店家日…" at bounding box center [177, 31] width 354 height 301
paste input "黃歆昀"
type input "黃歆昀"
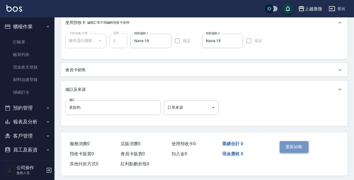
click at [291, 146] on button "重新結帳" at bounding box center [294, 146] width 29 height 11
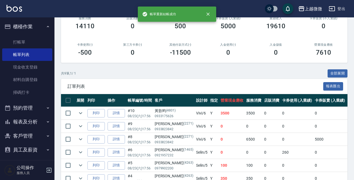
scroll to position [136, 0]
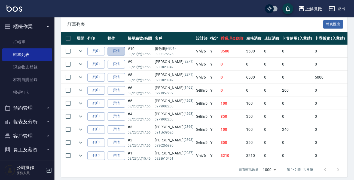
click at [119, 51] on link "詳情" at bounding box center [116, 51] width 17 height 8
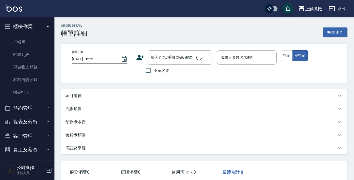
type input "[DATE] 17:56"
type input "Vivi-6"
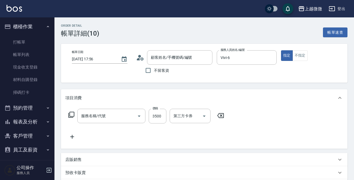
type input "[PERSON_NAME]/0933175626/4801"
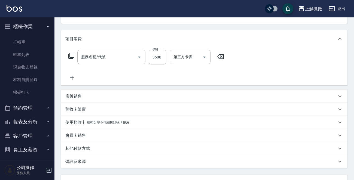
type input "DG水[PERSON_NAME](溫塑燙)(C08)"
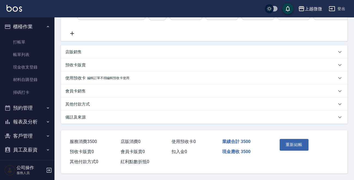
click at [77, 102] on p "其他付款方式" at bounding box center [77, 105] width 25 height 6
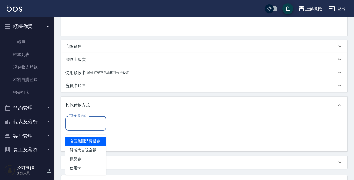
click at [93, 128] on input "其他付款方式" at bounding box center [86, 124] width 36 height 10
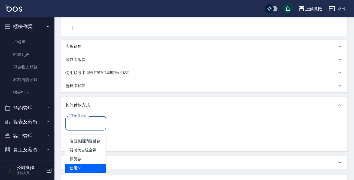
click at [88, 166] on span "信用卡" at bounding box center [85, 168] width 41 height 9
type input "信用卡"
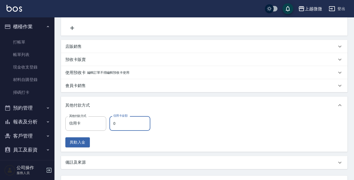
click at [120, 128] on input "0" at bounding box center [129, 123] width 41 height 15
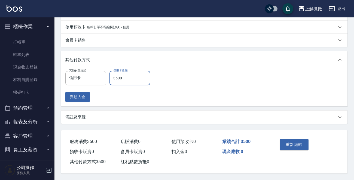
scroll to position [160, 0]
type input "3500"
click at [286, 142] on button "重新結帳" at bounding box center [294, 144] width 29 height 11
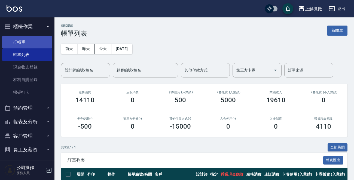
click at [27, 41] on link "打帳單" at bounding box center [27, 42] width 50 height 13
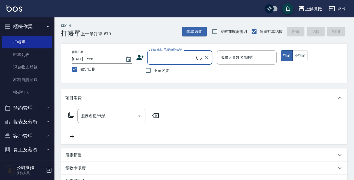
click at [158, 56] on input "顧客姓名/手機號碼/編號" at bounding box center [172, 58] width 47 height 10
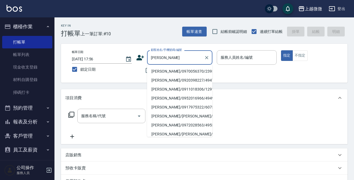
click at [179, 71] on li "[PERSON_NAME]/0970056370/2395" at bounding box center [179, 71] width 65 height 9
type input "[PERSON_NAME]/0970056370/2395"
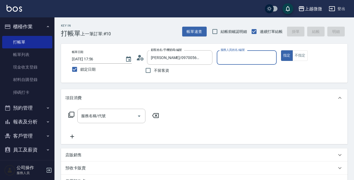
type input "[PERSON_NAME]-7"
click at [106, 114] on input "服務名稱/代號" at bounding box center [107, 116] width 55 height 10
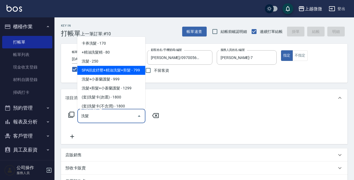
click at [119, 75] on span "SPA頭皮紓壓+精油洗髮+剪髮 - 799" at bounding box center [111, 70] width 68 height 9
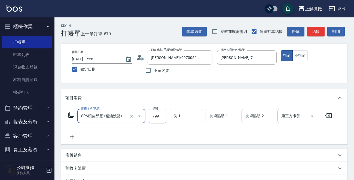
type input "SPA頭皮紓壓+精油洗髮+剪髮(I13)"
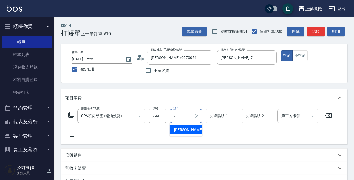
type input "[PERSON_NAME]-7"
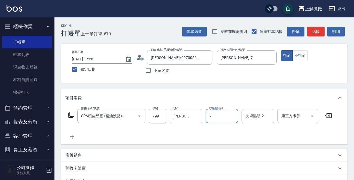
type input "[PERSON_NAME]-7"
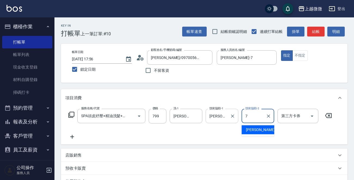
type input "[PERSON_NAME]-7"
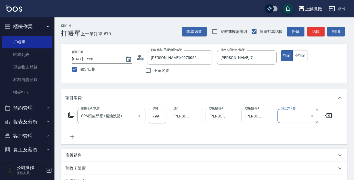
click at [71, 134] on icon at bounding box center [72, 137] width 14 height 7
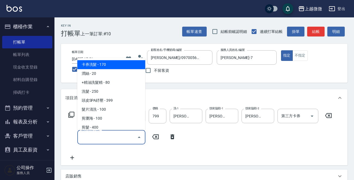
click at [99, 137] on input "服務名稱/代號" at bounding box center [107, 138] width 55 height 10
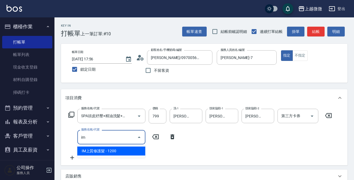
type input "i"
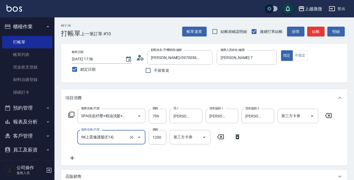
type input "IM上質修護髮(E14)"
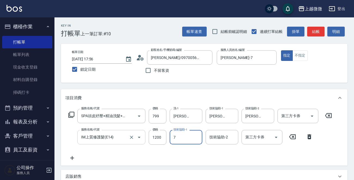
type input "[PERSON_NAME]-7"
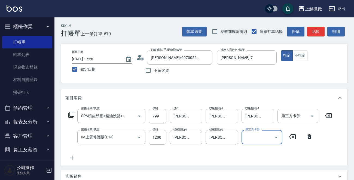
click at [71, 155] on icon at bounding box center [72, 158] width 14 height 7
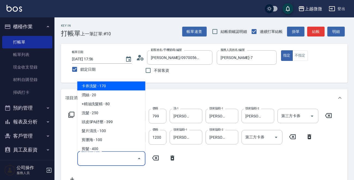
click at [96, 158] on input "服務名稱/代號" at bounding box center [107, 159] width 55 height 10
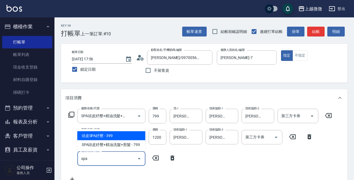
type input "頭皮SPA紓壓(A04)"
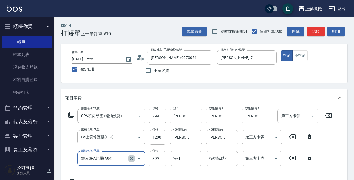
click at [128, 157] on button "Clear" at bounding box center [132, 159] width 8 height 8
type input "頭皮SPA紓壓(A04)"
click at [309, 157] on icon at bounding box center [309, 158] width 4 height 5
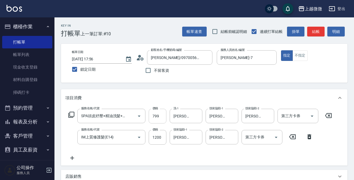
click at [156, 114] on input "799" at bounding box center [158, 116] width 18 height 15
click at [162, 114] on input "799" at bounding box center [158, 116] width 18 height 15
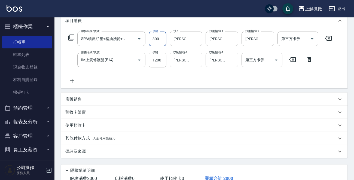
scroll to position [116, 0]
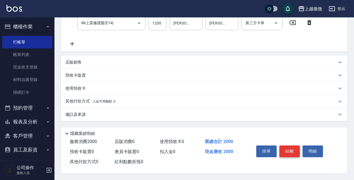
type input "800"
click at [290, 150] on button "結帳" at bounding box center [289, 151] width 20 height 11
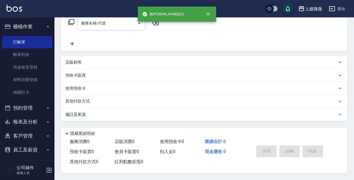
scroll to position [0, 0]
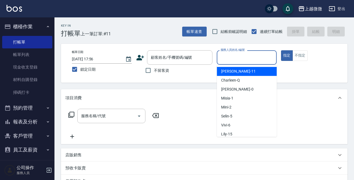
click at [252, 57] on input "服務人員姓名/編號" at bounding box center [246, 58] width 55 height 10
click at [259, 68] on div "Mini -2" at bounding box center [247, 71] width 60 height 9
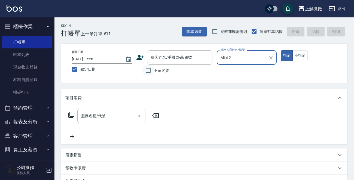
type input "Mini-2"
click at [147, 73] on input "不留客資" at bounding box center [147, 70] width 11 height 11
checkbox input "true"
click at [109, 119] on input "服務名稱/代號" at bounding box center [107, 116] width 55 height 10
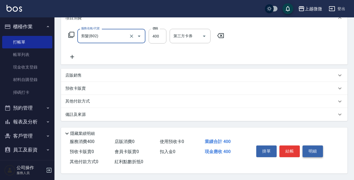
scroll to position [81, 0]
type input "剪髮(B02)"
click at [286, 151] on button "結帳" at bounding box center [289, 151] width 20 height 11
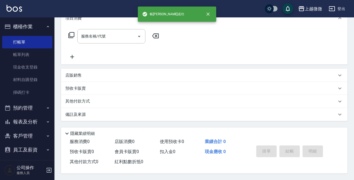
scroll to position [0, 0]
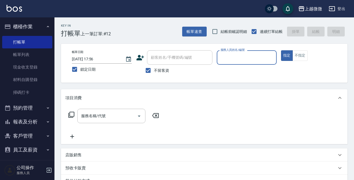
drag, startPoint x: 149, startPoint y: 69, endPoint x: 166, endPoint y: 58, distance: 19.9
click at [149, 69] on input "不留客資" at bounding box center [147, 70] width 11 height 11
checkbox input "false"
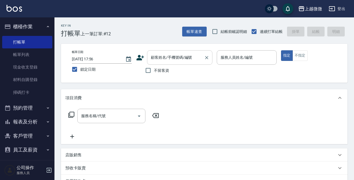
drag, startPoint x: 166, startPoint y: 58, endPoint x: 168, endPoint y: 56, distance: 3.1
click at [167, 57] on div "顧客姓名/手機號碼/編號 顧客姓名/手機號碼/編號" at bounding box center [179, 57] width 65 height 14
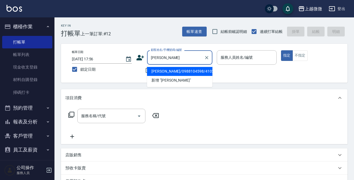
click at [167, 71] on li "[PERSON_NAME]/0988104598/4102" at bounding box center [179, 71] width 65 height 9
type input "[PERSON_NAME]/0988104598/4102"
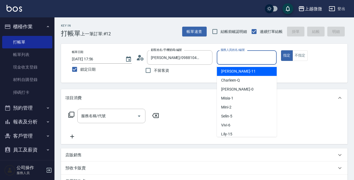
click at [262, 55] on input "服務人員姓名/編號" at bounding box center [246, 58] width 55 height 10
click at [250, 70] on div "Mini -2" at bounding box center [247, 71] width 60 height 9
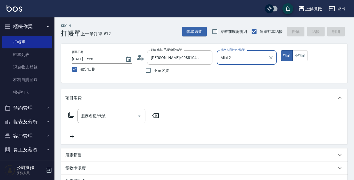
type input "Mini-2"
click at [112, 115] on input "服務名稱/代號" at bounding box center [107, 116] width 55 height 10
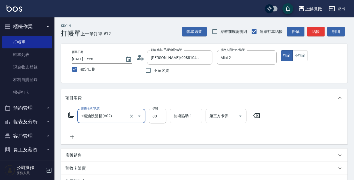
type input "+精油洗髮精(A02)"
click at [72, 136] on icon at bounding box center [72, 137] width 14 height 7
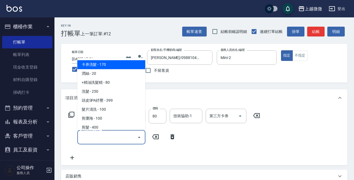
click at [86, 136] on input "服務名稱/代號" at bounding box center [107, 138] width 55 height 10
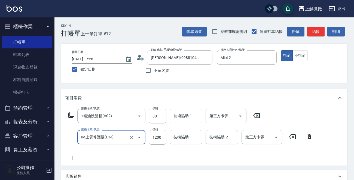
type input "IM上質修護髮(E14)"
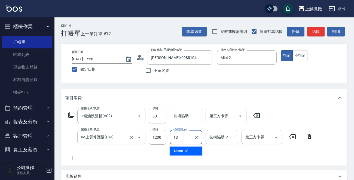
type input "Nana-18"
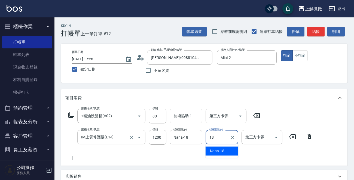
type input "Nana-18"
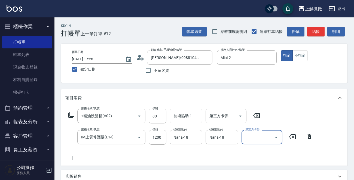
click at [186, 119] on input "技術協助-1" at bounding box center [186, 116] width 28 height 10
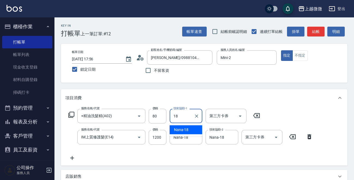
click at [181, 128] on span "Nana -18" at bounding box center [181, 130] width 15 height 6
type input "Nana-18"
click at [71, 158] on icon at bounding box center [72, 158] width 14 height 7
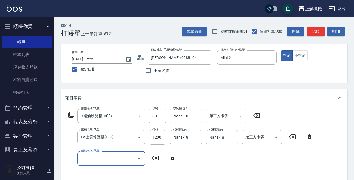
click at [97, 160] on input "服務名稱/代號" at bounding box center [107, 159] width 55 height 10
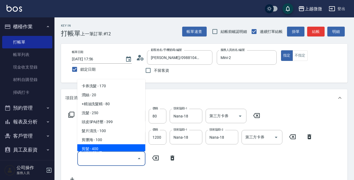
click at [112, 159] on input "服務名稱/代號" at bounding box center [107, 159] width 55 height 10
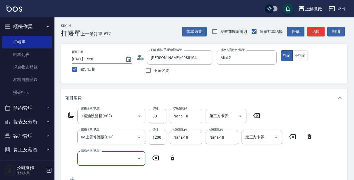
click at [124, 158] on input "服務名稱/代號" at bounding box center [107, 159] width 55 height 10
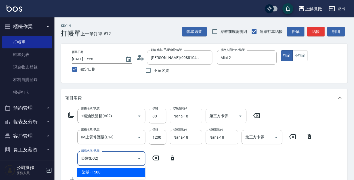
type input "染髮(D02)"
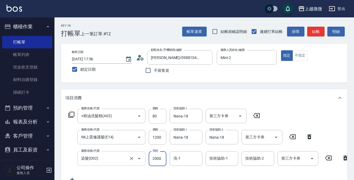
type input "2000"
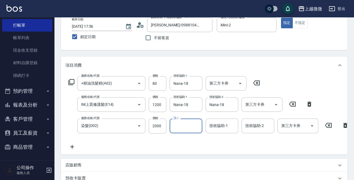
scroll to position [54, 0]
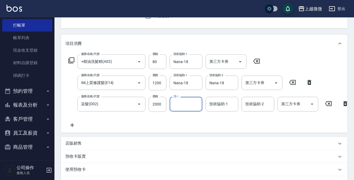
click at [73, 124] on icon at bounding box center [72, 125] width 14 height 7
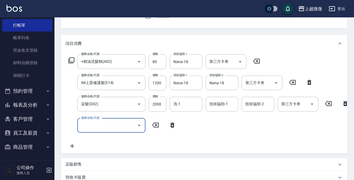
click at [115, 129] on input "服務名稱/代號" at bounding box center [107, 126] width 55 height 10
type input "頭皮隔離(G02)"
click at [194, 105] on input "洗-1" at bounding box center [186, 104] width 28 height 10
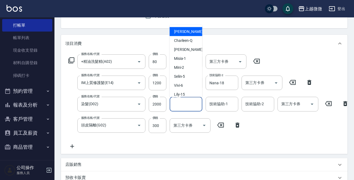
click at [218, 106] on div "技術協助-1 技術協助-1" at bounding box center [222, 104] width 33 height 14
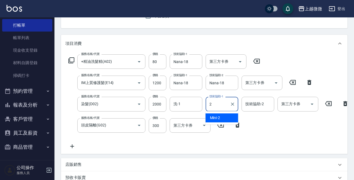
click at [217, 121] on span "Mini -2" at bounding box center [215, 118] width 10 height 6
type input "Mini-2"
click at [263, 102] on div "技術協助-2 技術協助-2" at bounding box center [258, 104] width 33 height 14
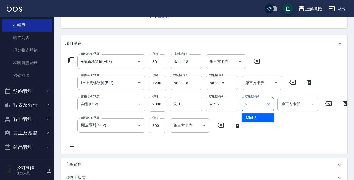
click at [254, 116] on span "Mini -2" at bounding box center [251, 118] width 10 height 6
type input "Mini-2"
click at [157, 105] on input "2000" at bounding box center [158, 104] width 18 height 15
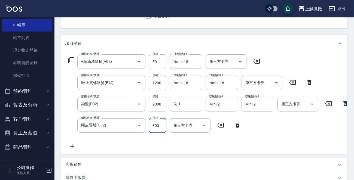
click at [160, 103] on input "2000" at bounding box center [158, 104] width 18 height 15
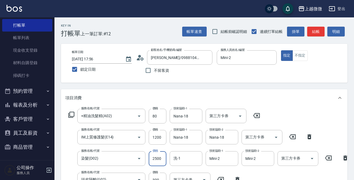
scroll to position [163, 0]
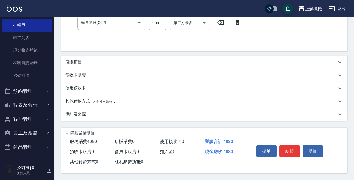
type input "2500"
click at [82, 99] on p "其他付款方式 入金可用餘額: 0" at bounding box center [90, 102] width 50 height 6
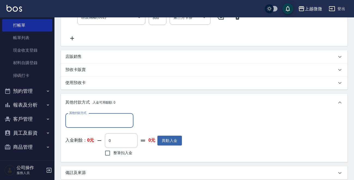
scroll to position [0, 0]
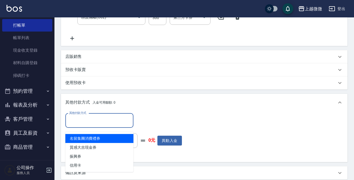
click at [86, 126] on input "其他付款方式" at bounding box center [99, 121] width 63 height 10
click at [103, 138] on span "名留集團消費禮券" at bounding box center [99, 138] width 68 height 9
type input "名留集團消費禮券"
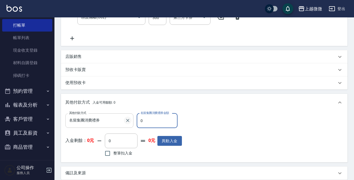
drag, startPoint x: 155, startPoint y: 125, endPoint x: 124, endPoint y: 122, distance: 30.9
click at [124, 122] on div "其他付款方式 名留集團消費禮券 其他付款方式 名留集團消費禮券金額 0 名留集團消費禮券金額" at bounding box center [123, 121] width 117 height 15
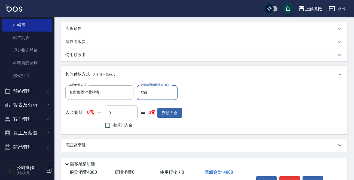
scroll to position [227, 0]
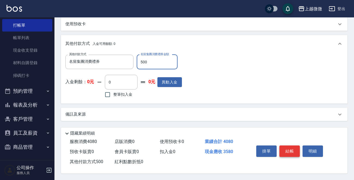
type input "500"
click at [293, 150] on button "結帳" at bounding box center [289, 151] width 20 height 11
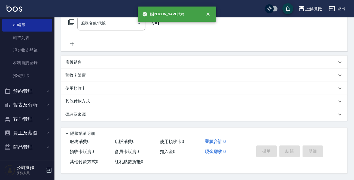
scroll to position [0, 0]
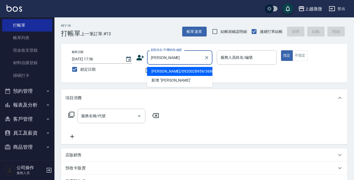
click at [173, 71] on li "[PERSON_NAME]/0920028959/3688" at bounding box center [179, 71] width 65 height 9
type input "[PERSON_NAME]/0920028959/3688"
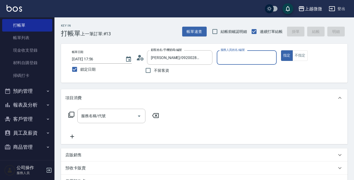
type input "Mini-2"
click at [108, 121] on div "服務名稱/代號" at bounding box center [111, 116] width 68 height 14
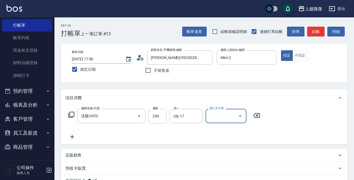
click at [72, 137] on icon at bounding box center [72, 137] width 4 height 4
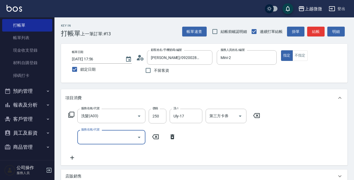
click at [93, 137] on div "服務名稱/代號 服務名稱/代號" at bounding box center [111, 137] width 68 height 14
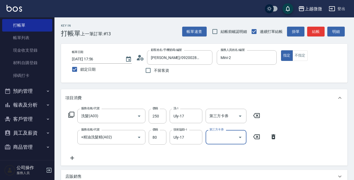
click at [66, 161] on icon at bounding box center [72, 158] width 14 height 7
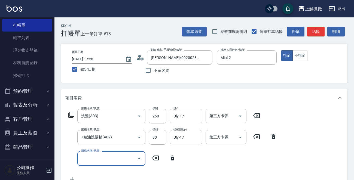
click at [97, 158] on input "服務名稱/代號" at bounding box center [107, 159] width 55 height 10
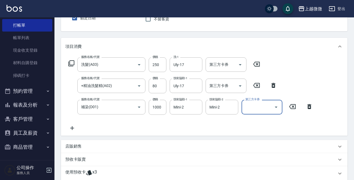
scroll to position [54, 0]
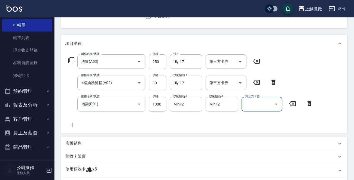
click at [70, 125] on icon at bounding box center [72, 125] width 14 height 7
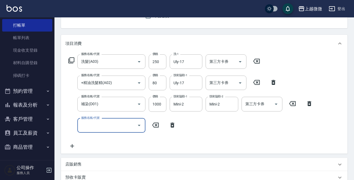
click at [101, 127] on div "服務名稱/代號 服務名稱/代號" at bounding box center [111, 125] width 68 height 14
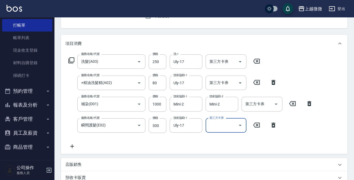
click at [72, 147] on icon at bounding box center [72, 147] width 4 height 4
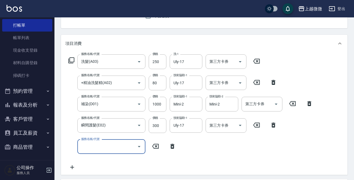
click at [95, 147] on div "服務名稱/代號 服務名稱/代號" at bounding box center [111, 147] width 68 height 14
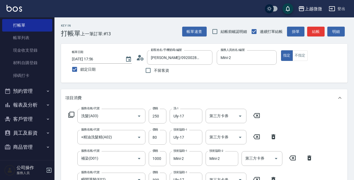
scroll to position [181, 0]
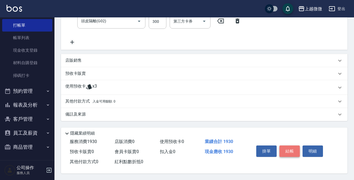
click at [286, 146] on button "結帳" at bounding box center [289, 151] width 20 height 11
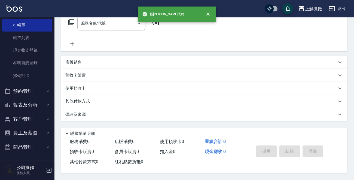
scroll to position [0, 0]
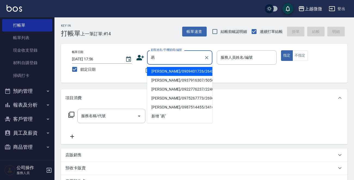
click at [183, 72] on li "[PERSON_NAME]/0909401726/2643" at bounding box center [179, 71] width 65 height 9
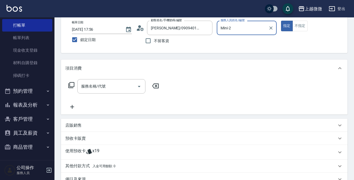
scroll to position [54, 0]
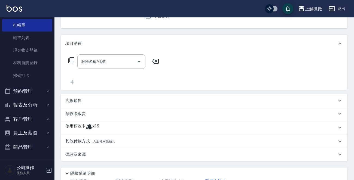
click at [78, 125] on p "使用預收卡" at bounding box center [75, 128] width 20 height 8
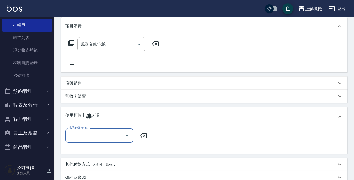
scroll to position [82, 0]
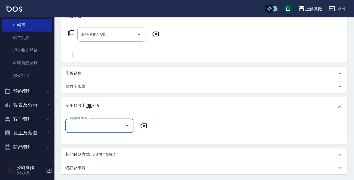
click at [97, 124] on input "卡券代號/名稱" at bounding box center [95, 126] width 55 height 10
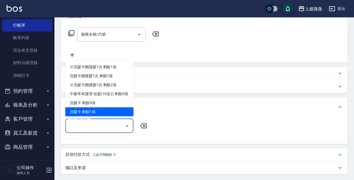
click at [107, 108] on div "洗髮卡 剩餘1張" at bounding box center [99, 112] width 68 height 9
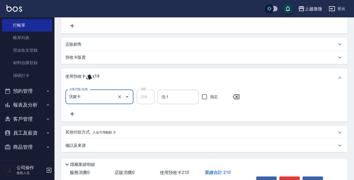
scroll to position [143, 0]
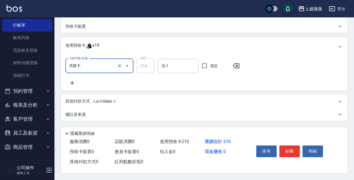
click at [72, 80] on icon at bounding box center [72, 83] width 14 height 7
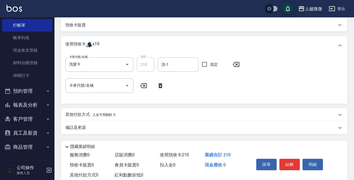
click at [87, 95] on div "卡券代號/名稱 洗髮卡 卡券代號/名稱 金額 210 金額 洗-1 洗-1 指定 卡券代號/名稱 卡券代號/名稱" at bounding box center [204, 78] width 278 height 42
click at [85, 89] on input "卡券代號/名稱" at bounding box center [95, 86] width 55 height 10
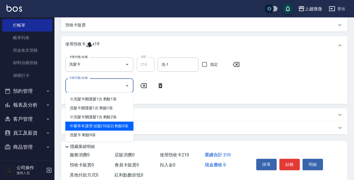
click at [120, 126] on div "中藥草本護理 短髮(10送2) 剩餘5張" at bounding box center [99, 126] width 68 height 9
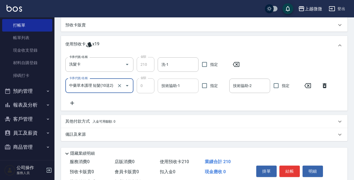
click at [174, 88] on input "技術協助-1" at bounding box center [178, 86] width 36 height 10
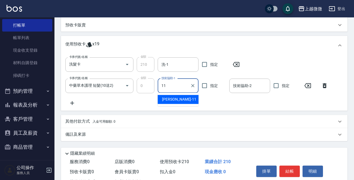
click at [173, 96] on div "[PERSON_NAME] -11" at bounding box center [178, 99] width 41 height 9
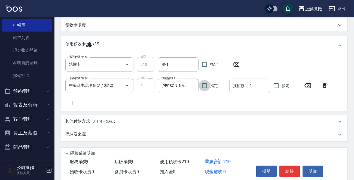
click at [251, 87] on input "技術協助-2" at bounding box center [250, 86] width 36 height 10
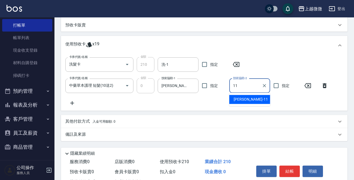
click at [247, 99] on span "[PERSON_NAME] -11" at bounding box center [251, 100] width 34 height 6
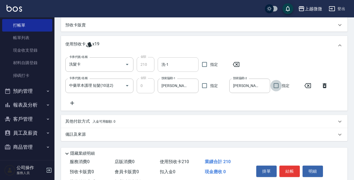
click at [170, 64] on input "洗-1" at bounding box center [178, 65] width 36 height 10
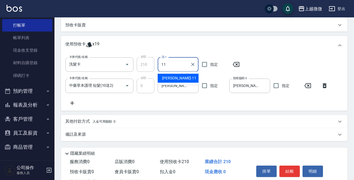
click at [175, 78] on span "[PERSON_NAME] -11" at bounding box center [179, 78] width 34 height 6
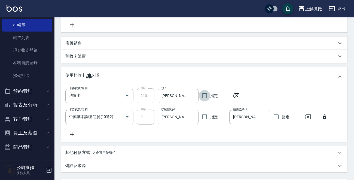
scroll to position [164, 0]
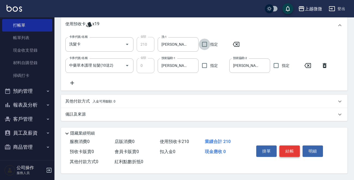
click at [291, 152] on button "結帳" at bounding box center [289, 151] width 20 height 11
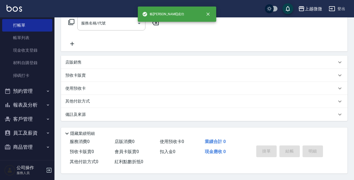
scroll to position [0, 0]
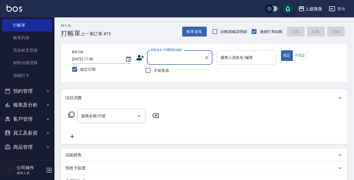
click at [262, 56] on input "服務人員姓名/編號" at bounding box center [246, 58] width 55 height 10
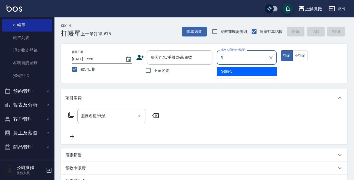
click at [253, 69] on div "Selin -5" at bounding box center [247, 71] width 60 height 9
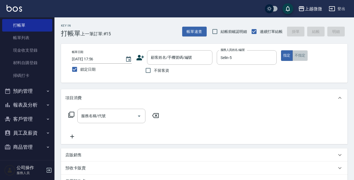
click at [300, 56] on button "不指定" at bounding box center [299, 55] width 15 height 11
click at [147, 70] on input "不留客資" at bounding box center [147, 70] width 11 height 11
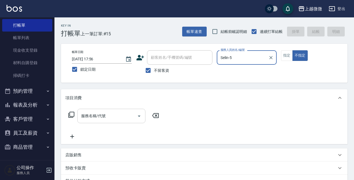
click at [98, 117] on div "服務名稱/代號 服務名稱/代號" at bounding box center [111, 116] width 68 height 14
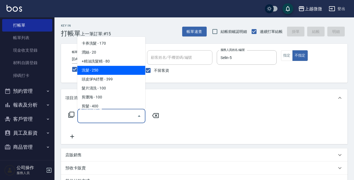
click at [109, 73] on span "洗髮 - 250" at bounding box center [111, 70] width 68 height 9
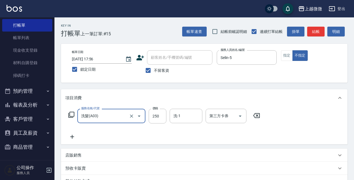
click at [66, 136] on icon at bounding box center [72, 137] width 14 height 7
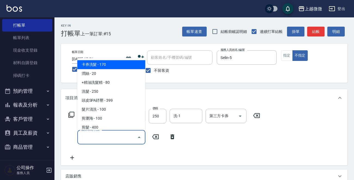
click at [87, 136] on input "服務名稱/代號" at bounding box center [107, 138] width 55 height 10
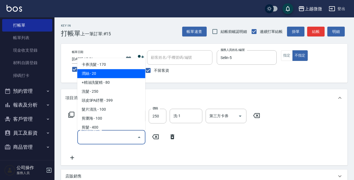
click at [117, 75] on span "潤絲 - 20" at bounding box center [111, 73] width 68 height 9
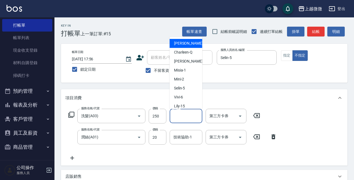
click at [180, 113] on input "洗-1" at bounding box center [186, 116] width 28 height 10
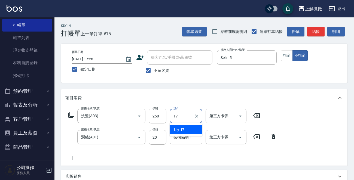
click at [189, 129] on div "Uly -17" at bounding box center [186, 130] width 33 height 9
click at [183, 137] on div "技術協助-1 技術協助-1" at bounding box center [186, 137] width 33 height 14
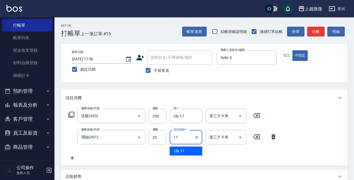
click at [186, 148] on div "Uly -17" at bounding box center [186, 151] width 33 height 9
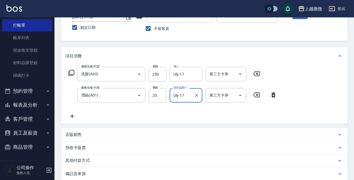
scroll to position [103, 0]
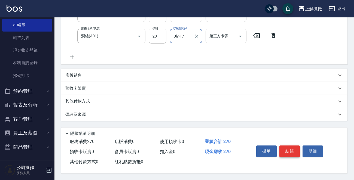
click at [288, 153] on button "結帳" at bounding box center [289, 151] width 20 height 11
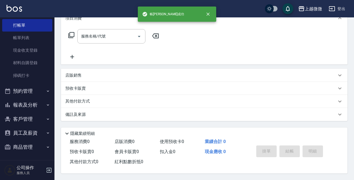
scroll to position [0, 0]
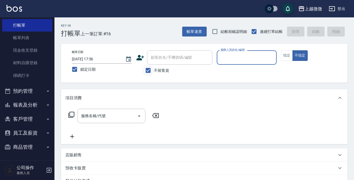
click at [149, 68] on input "不留客資" at bounding box center [147, 70] width 11 height 11
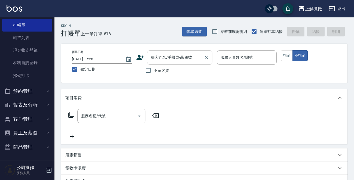
click at [160, 62] on input "顧客姓名/手機號碼/編號" at bounding box center [175, 58] width 52 height 10
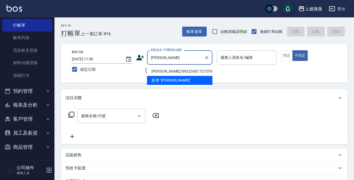
click at [174, 71] on li "[PERSON_NAME]/0932340172/5704" at bounding box center [179, 71] width 65 height 9
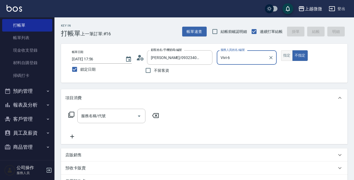
click at [288, 56] on button "指定" at bounding box center [287, 55] width 12 height 11
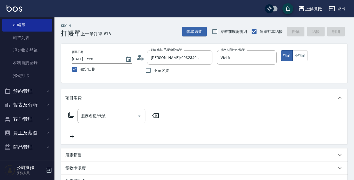
click at [94, 118] on input "服務名稱/代號" at bounding box center [107, 116] width 55 height 10
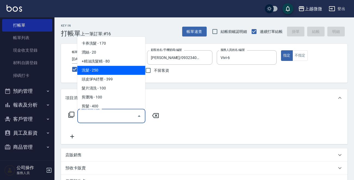
click at [104, 69] on span "洗髮 - 250" at bounding box center [111, 70] width 68 height 9
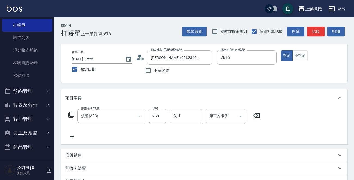
click at [71, 136] on icon at bounding box center [72, 137] width 14 height 7
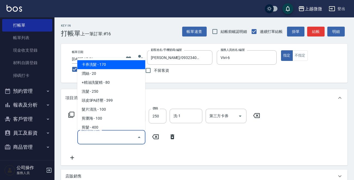
click at [92, 138] on input "服務名稱/代號" at bounding box center [107, 138] width 55 height 10
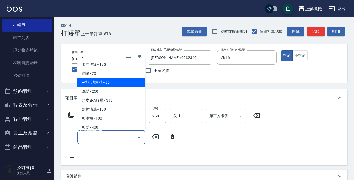
click at [107, 82] on span "+精油洗髮精 - 80" at bounding box center [111, 82] width 68 height 9
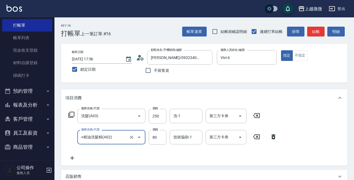
click at [73, 158] on icon at bounding box center [72, 158] width 14 height 7
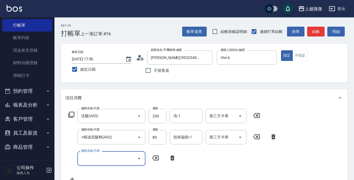
click at [89, 157] on input "服務名稱/代號" at bounding box center [107, 159] width 55 height 10
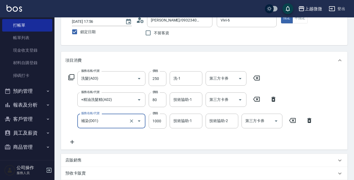
scroll to position [82, 0]
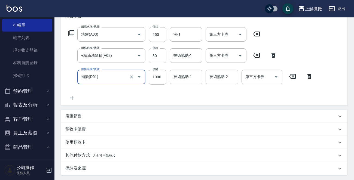
click at [72, 99] on icon at bounding box center [72, 98] width 14 height 7
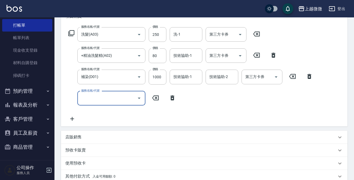
click at [89, 98] on input "服務名稱/代號" at bounding box center [107, 99] width 55 height 10
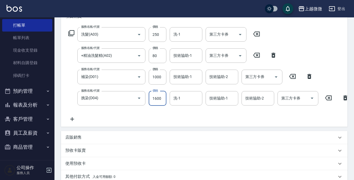
click at [73, 116] on icon at bounding box center [72, 119] width 14 height 7
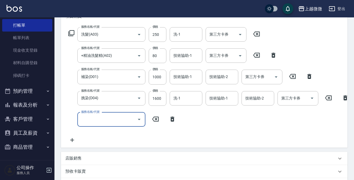
click at [91, 118] on div "服務名稱/代號 服務名稱/代號" at bounding box center [111, 119] width 68 height 14
click at [180, 35] on div "洗-1 洗-1" at bounding box center [186, 34] width 33 height 14
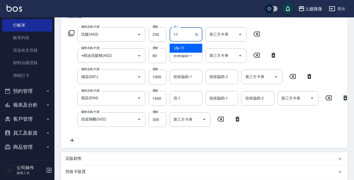
click at [185, 46] on div "Uly -17" at bounding box center [186, 48] width 33 height 9
click at [194, 57] on input "技術協助-1" at bounding box center [186, 56] width 28 height 10
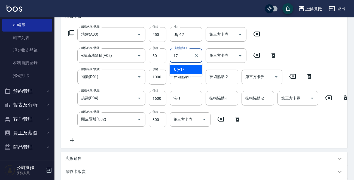
click at [189, 64] on ul "Uly -17" at bounding box center [186, 69] width 33 height 13
click at [187, 69] on div "Uly -17" at bounding box center [186, 69] width 33 height 9
click at [188, 74] on div "技術協助-1 技術協助-1" at bounding box center [186, 77] width 33 height 14
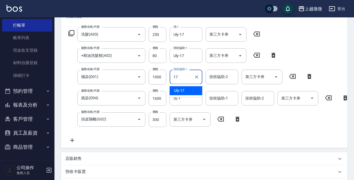
click at [191, 92] on div "Uly -17" at bounding box center [186, 90] width 33 height 9
click at [213, 77] on div "技術協助-2 技術協助-2" at bounding box center [222, 77] width 33 height 14
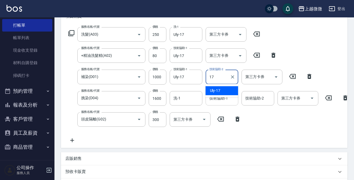
click at [221, 91] on div "Uly -17" at bounding box center [222, 90] width 33 height 9
click at [221, 98] on div "技術協助-1 技術協助-1" at bounding box center [222, 98] width 33 height 14
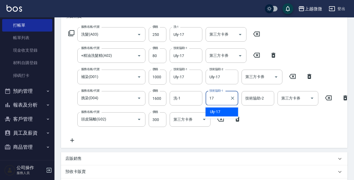
click at [227, 109] on div "Uly -17" at bounding box center [222, 112] width 33 height 9
click at [253, 103] on input "技術協助-2" at bounding box center [258, 99] width 28 height 10
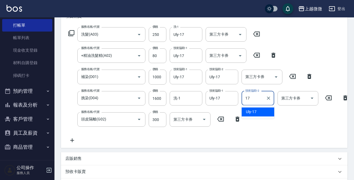
click at [253, 110] on span "Uly -17" at bounding box center [251, 112] width 11 height 6
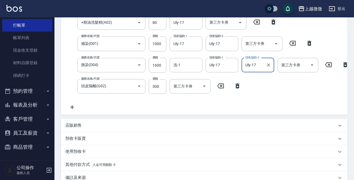
scroll to position [48, 0]
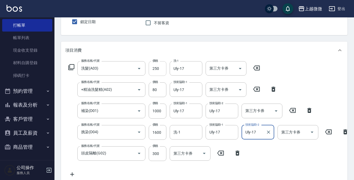
click at [154, 67] on input "250" at bounding box center [158, 68] width 18 height 15
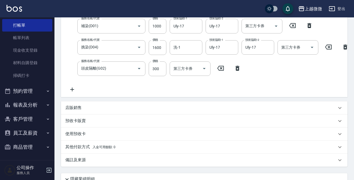
scroll to position [184, 0]
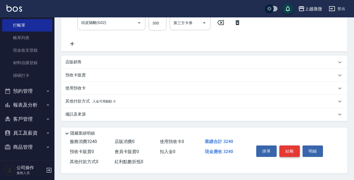
click at [287, 149] on button "結帳" at bounding box center [289, 151] width 20 height 11
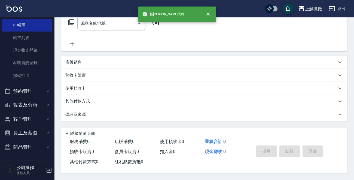
scroll to position [0, 0]
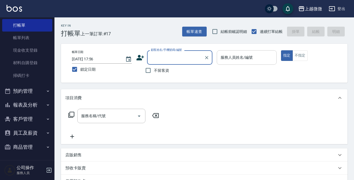
click at [258, 63] on div "服務人員姓名/編號" at bounding box center [247, 57] width 60 height 14
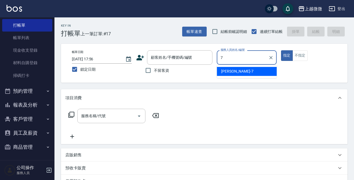
drag, startPoint x: 251, startPoint y: 70, endPoint x: 263, endPoint y: 65, distance: 13.5
click at [250, 71] on div "[PERSON_NAME] -7" at bounding box center [247, 71] width 60 height 9
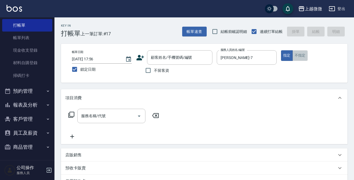
click at [296, 55] on button "不指定" at bounding box center [299, 55] width 15 height 11
click at [94, 117] on div "服務名稱/代號 服務名稱/代號" at bounding box center [111, 116] width 68 height 14
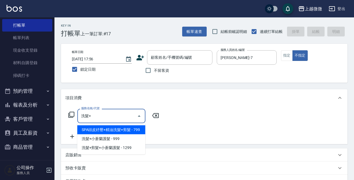
click at [117, 131] on span "SPA頭皮紓壓+精油洗髮+剪髮 - 799" at bounding box center [111, 130] width 68 height 9
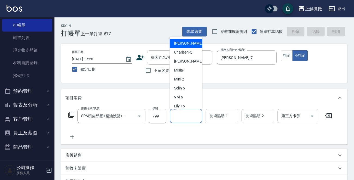
click at [194, 117] on input "洗-1" at bounding box center [186, 116] width 28 height 10
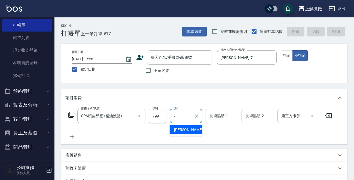
click at [184, 126] on div "[PERSON_NAME] -7" at bounding box center [186, 130] width 33 height 9
click at [225, 120] on input "技術協助-1" at bounding box center [222, 116] width 28 height 10
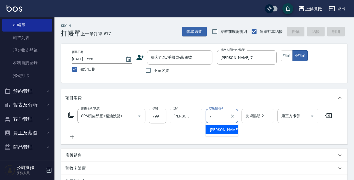
click at [223, 131] on div "[PERSON_NAME] -7" at bounding box center [222, 130] width 33 height 9
click at [253, 117] on div "技術協助-2 技術協助-2" at bounding box center [258, 116] width 33 height 14
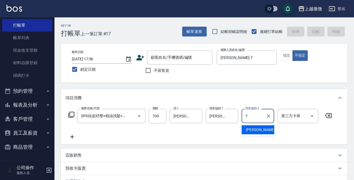
click at [257, 130] on span "[PERSON_NAME] -7" at bounding box center [262, 130] width 32 height 6
click at [148, 72] on input "不留客資" at bounding box center [147, 70] width 11 height 11
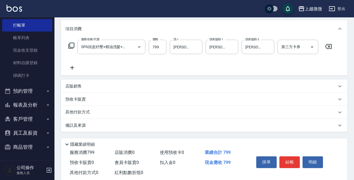
scroll to position [81, 0]
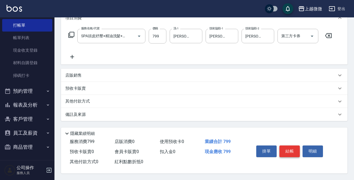
click at [289, 148] on button "結帳" at bounding box center [289, 151] width 20 height 11
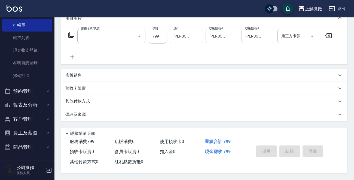
scroll to position [0, 0]
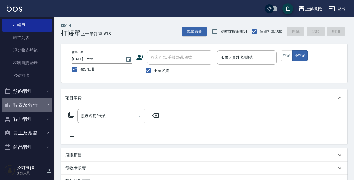
click at [39, 103] on button "報表及分析" at bounding box center [27, 105] width 50 height 14
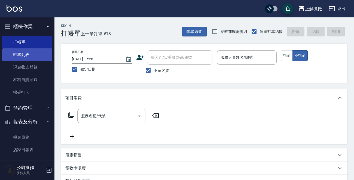
click at [31, 54] on link "帳單列表" at bounding box center [27, 54] width 50 height 13
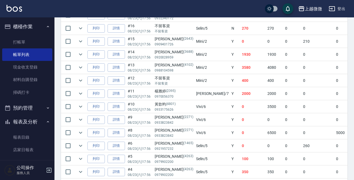
scroll to position [218, 0]
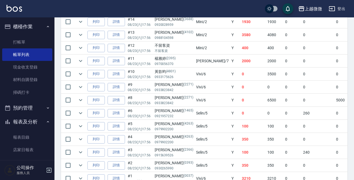
click at [302, 97] on td "0" at bounding box center [318, 100] width 33 height 13
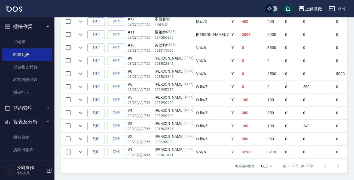
scroll to position [247, 0]
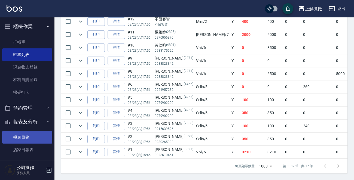
click at [32, 139] on link "報表目錄" at bounding box center [27, 137] width 50 height 13
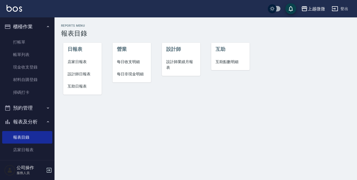
click at [80, 59] on span "店家日報表" at bounding box center [83, 62] width 30 height 6
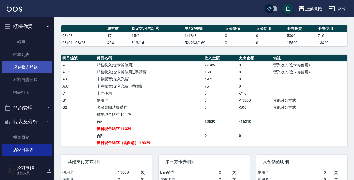
scroll to position [82, 0]
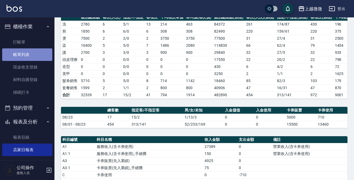
click at [27, 56] on link "帳單列表" at bounding box center [27, 54] width 50 height 13
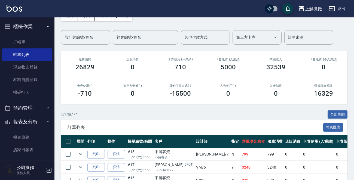
scroll to position [109, 0]
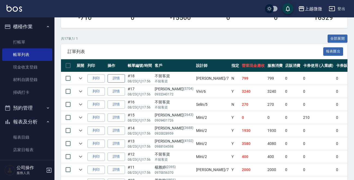
click at [117, 75] on link "詳情" at bounding box center [116, 78] width 17 height 8
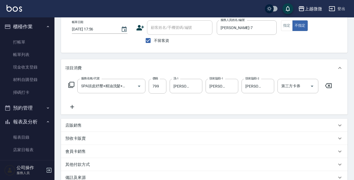
scroll to position [27, 0]
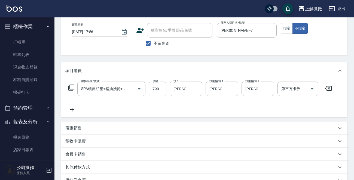
click at [156, 86] on input "799" at bounding box center [158, 89] width 18 height 15
click at [71, 110] on icon at bounding box center [72, 110] width 4 height 4
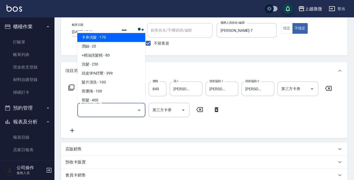
click at [93, 111] on input "服務名稱/代號" at bounding box center [107, 110] width 55 height 10
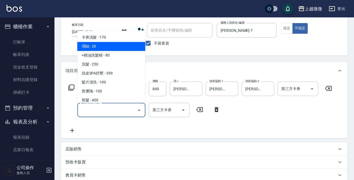
click at [112, 46] on span "潤絲 - 20" at bounding box center [111, 46] width 68 height 9
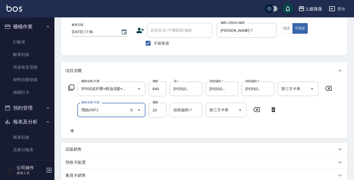
click at [188, 107] on input "技術協助-1" at bounding box center [186, 110] width 28 height 10
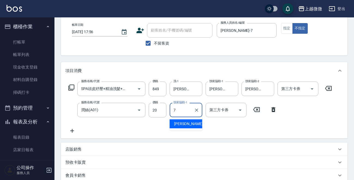
click at [186, 128] on div "[PERSON_NAME] -7" at bounding box center [186, 124] width 33 height 9
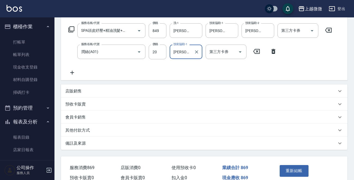
scroll to position [113, 0]
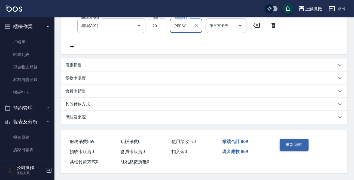
click at [292, 143] on button "重新結帳" at bounding box center [294, 144] width 29 height 11
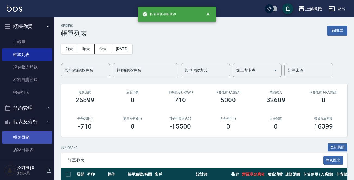
click at [21, 135] on link "報表目錄" at bounding box center [27, 137] width 50 height 13
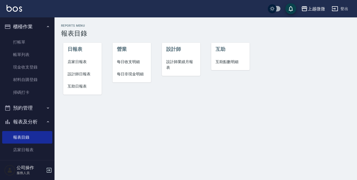
click at [84, 65] on li "店家日報表" at bounding box center [82, 62] width 38 height 12
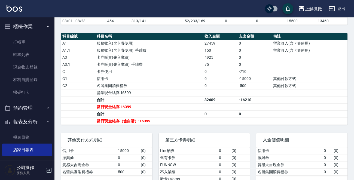
scroll to position [204, 0]
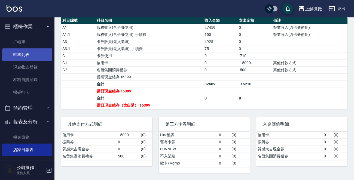
click at [29, 55] on link "帳單列表" at bounding box center [27, 54] width 50 height 13
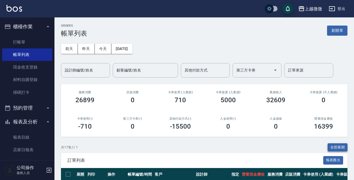
click at [336, 148] on button "全部展開" at bounding box center [338, 147] width 20 height 8
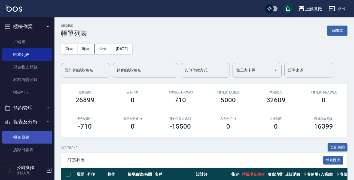
click at [34, 137] on link "報表目錄" at bounding box center [27, 137] width 50 height 13
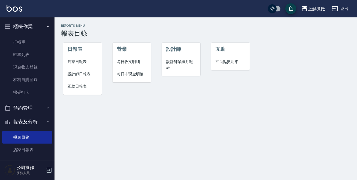
click at [76, 60] on span "店家日報表" at bounding box center [83, 62] width 30 height 6
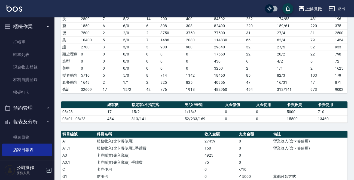
scroll to position [191, 0]
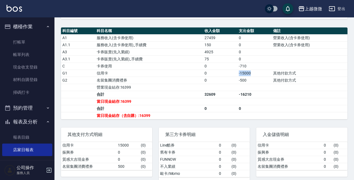
drag, startPoint x: 231, startPoint y: 76, endPoint x: 272, endPoint y: 78, distance: 40.3
click at [272, 77] on tr "G1 信用卡 0 -15000 其他付款方式" at bounding box center [204, 73] width 286 height 7
click at [24, 50] on link "帳單列表" at bounding box center [27, 54] width 50 height 13
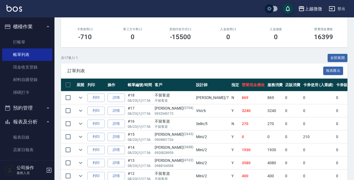
scroll to position [136, 0]
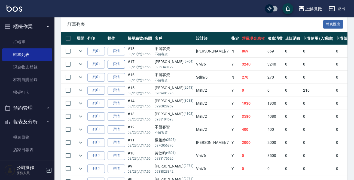
click at [111, 62] on link "詳情" at bounding box center [116, 64] width 17 height 8
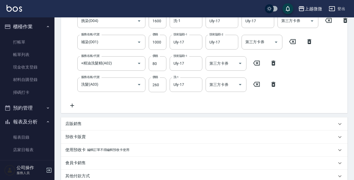
scroll to position [194, 0]
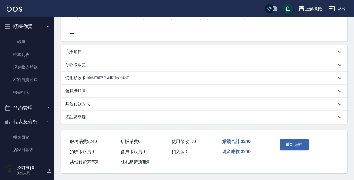
click at [79, 102] on p "其他付款方式" at bounding box center [77, 104] width 25 height 6
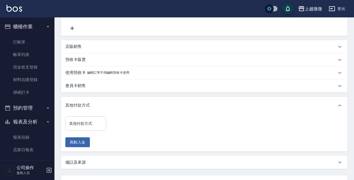
click at [93, 129] on input "其他付款方式" at bounding box center [86, 124] width 36 height 10
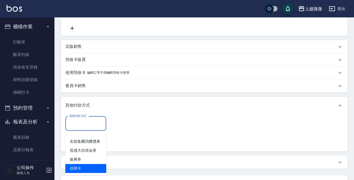
click at [94, 170] on span "信用卡" at bounding box center [85, 168] width 41 height 9
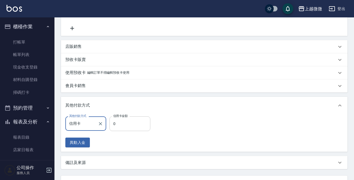
click at [127, 123] on input "0" at bounding box center [129, 124] width 41 height 15
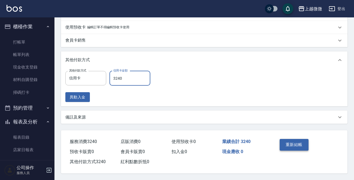
click at [284, 142] on button "重新結帳" at bounding box center [294, 144] width 29 height 11
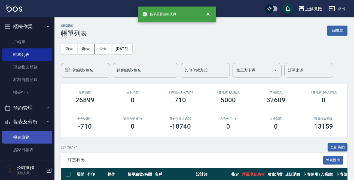
drag, startPoint x: 21, startPoint y: 137, endPoint x: 37, endPoint y: 133, distance: 16.1
click at [21, 137] on link "報表目錄" at bounding box center [27, 137] width 50 height 13
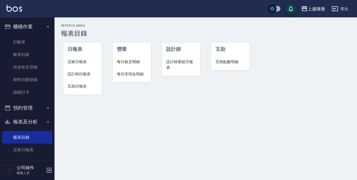
click at [80, 62] on span "店家日報表" at bounding box center [83, 62] width 30 height 6
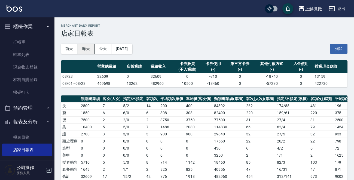
click at [85, 46] on button "昨天" at bounding box center [86, 49] width 17 height 10
click at [9, 10] on img at bounding box center [15, 8] width 16 height 7
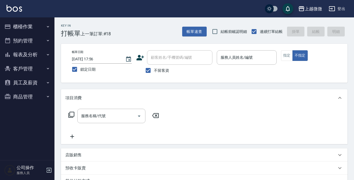
drag, startPoint x: 351, startPoint y: 1, endPoint x: 327, endPoint y: 1, distance: 23.7
click at [347, 0] on div "上越微微 登出" at bounding box center [177, 8] width 354 height 17
